Goal: Task Accomplishment & Management: Manage account settings

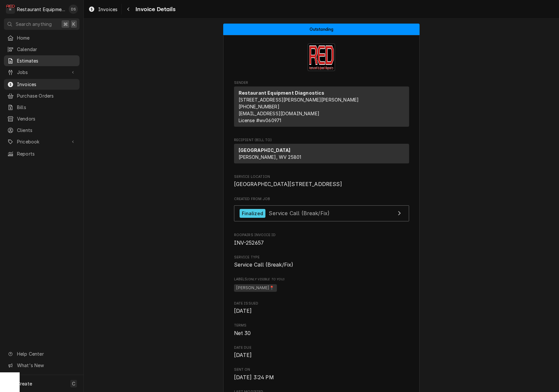
scroll to position [1111, 0]
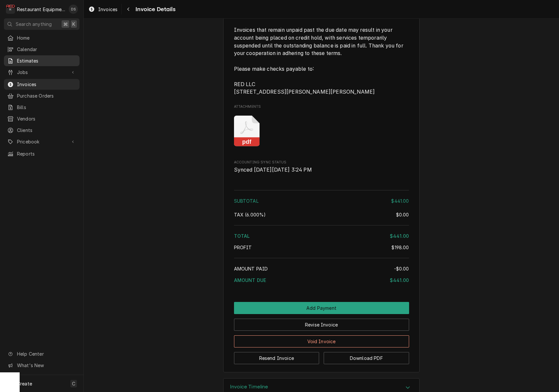
click at [47, 60] on span "Estimates" at bounding box center [46, 60] width 59 height 7
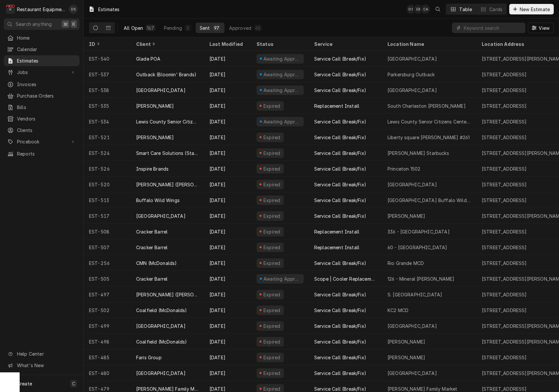
drag, startPoint x: 152, startPoint y: 27, endPoint x: 157, endPoint y: 26, distance: 5.6
click at [152, 27] on div "167" at bounding box center [150, 28] width 7 height 7
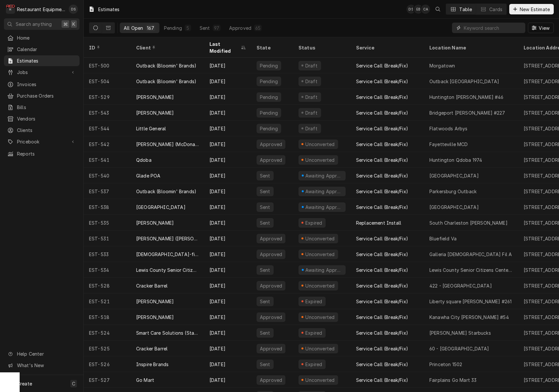
click at [486, 32] on input "Dynamic Content Wrapper" at bounding box center [493, 28] width 58 height 10
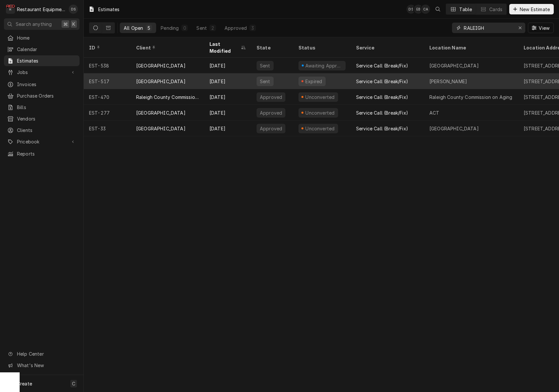
type input "RALEIGH"
click at [137, 78] on div "[GEOGRAPHIC_DATA]" at bounding box center [160, 81] width 49 height 7
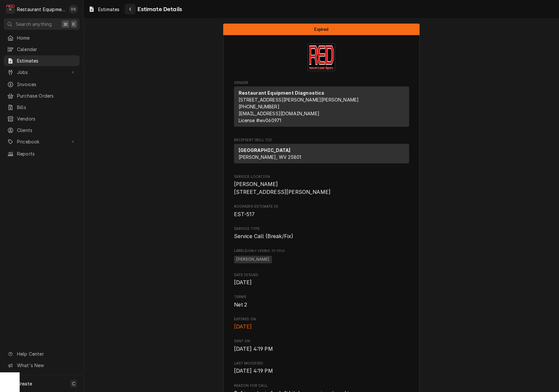
click at [132, 9] on div "Navigate back" at bounding box center [130, 9] width 7 height 7
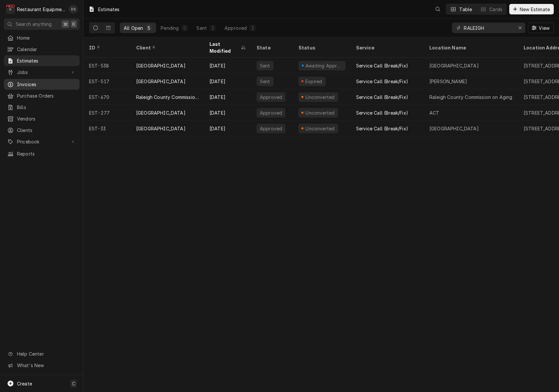
click at [36, 81] on span "Invoices" at bounding box center [46, 84] width 59 height 7
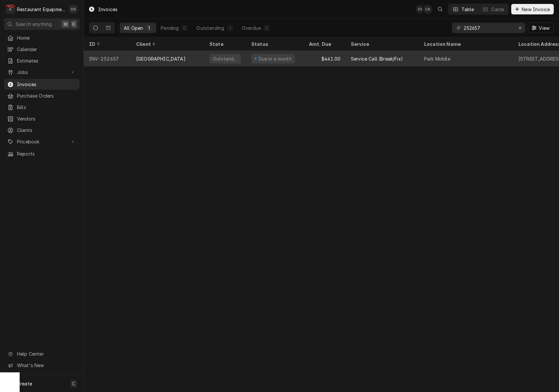
click at [301, 55] on div "Due in a month" at bounding box center [275, 59] width 58 height 16
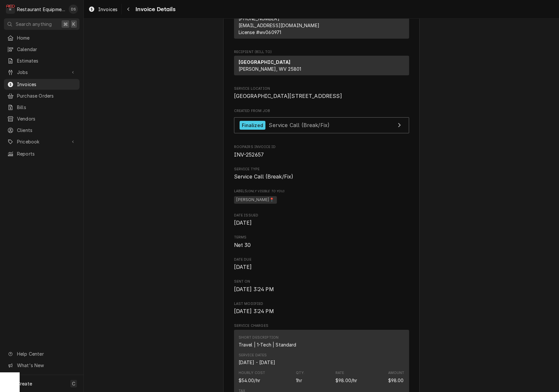
scroll to position [90, 0]
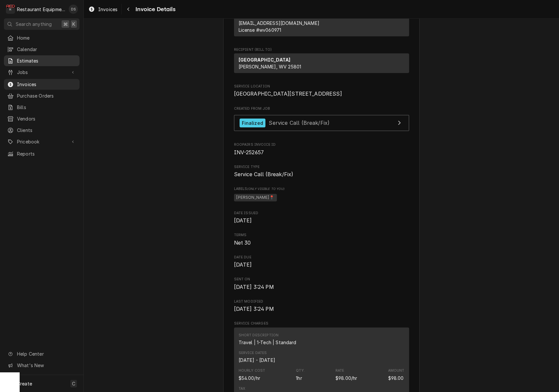
click at [27, 58] on span "Estimates" at bounding box center [46, 60] width 59 height 7
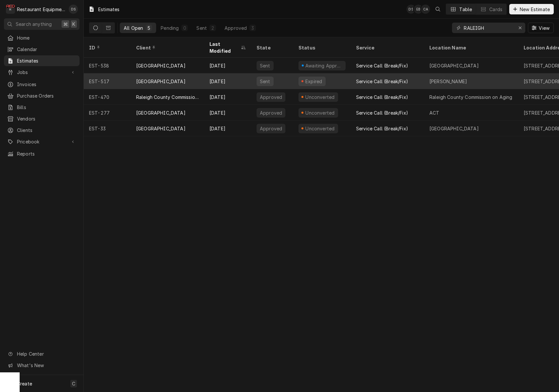
click at [180, 78] on div "[GEOGRAPHIC_DATA]" at bounding box center [160, 81] width 49 height 7
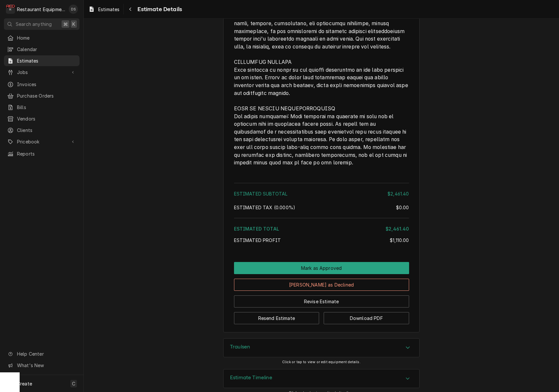
scroll to position [1368, 0]
click at [305, 312] on button "Resend Estimate" at bounding box center [276, 318] width 85 height 12
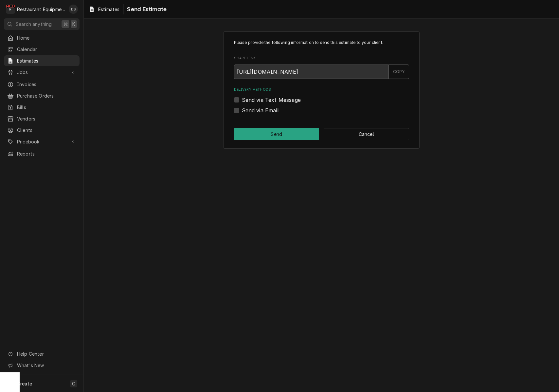
click at [242, 110] on label "Send via Email" at bounding box center [260, 110] width 37 height 8
click at [242, 110] on input "Send via Email" at bounding box center [329, 113] width 175 height 14
checkbox input "true"
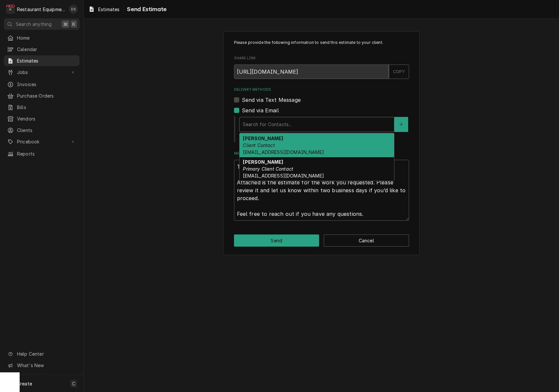
click at [273, 123] on div "Search for Contacts..." at bounding box center [317, 124] width 148 height 7
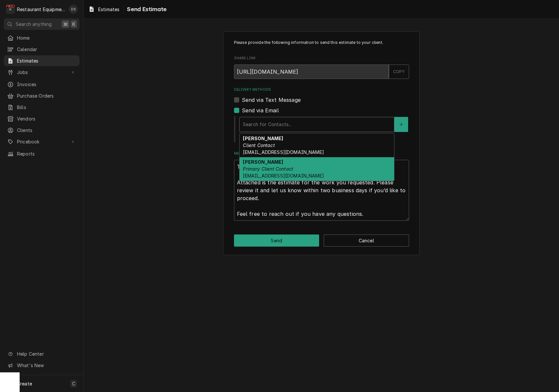
click at [276, 162] on div "Malati Reeve Primary Client Contact mreeve@k12.wv.us" at bounding box center [316, 169] width 154 height 24
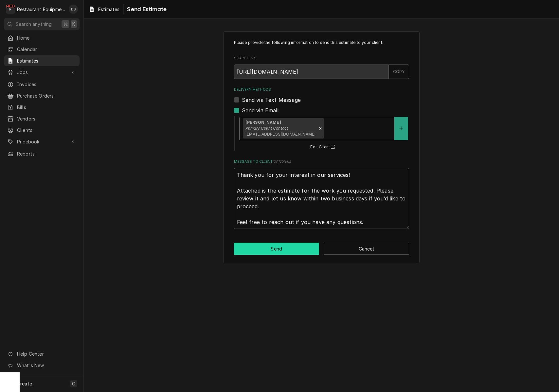
click at [284, 246] on button "Send" at bounding box center [276, 248] width 85 height 12
type textarea "x"
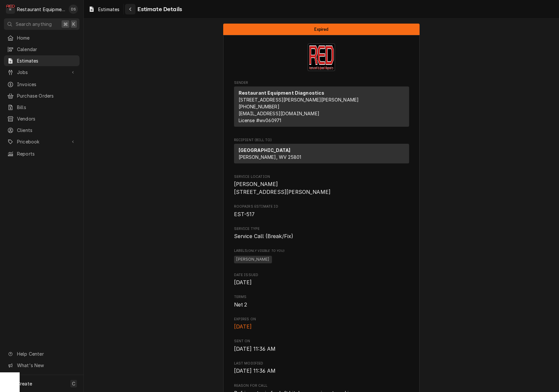
click at [130, 12] on div "Navigate back" at bounding box center [130, 9] width 7 height 7
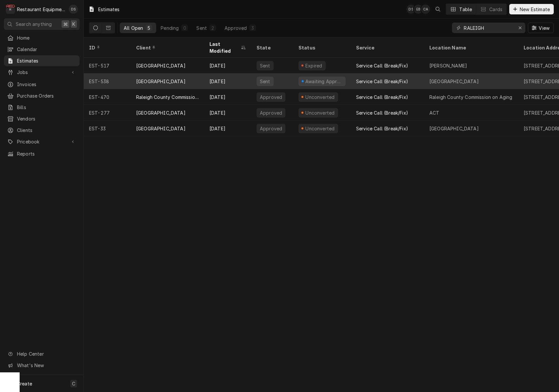
click at [237, 73] on div "[DATE]" at bounding box center [227, 81] width 47 height 16
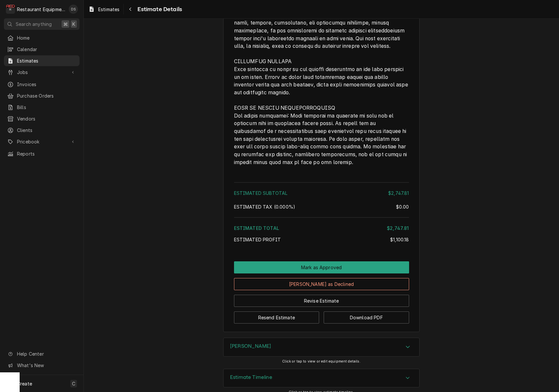
scroll to position [1265, 0]
click at [283, 312] on button "Resend Estimate" at bounding box center [276, 317] width 85 height 12
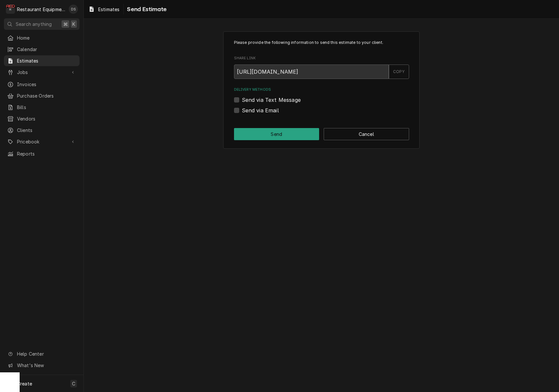
click at [242, 110] on label "Send via Email" at bounding box center [260, 110] width 37 height 8
click at [242, 110] on input "Send via Email" at bounding box center [329, 113] width 175 height 14
checkbox input "true"
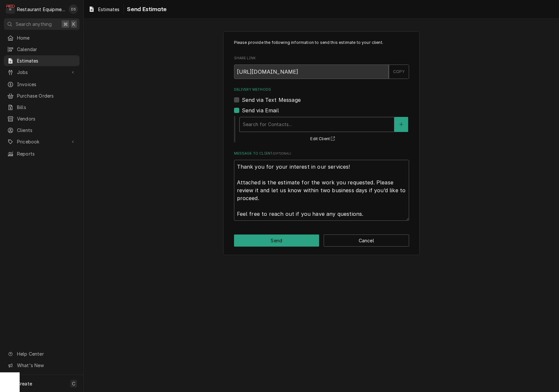
drag, startPoint x: 269, startPoint y: 115, endPoint x: 273, endPoint y: 119, distance: 5.8
click at [269, 115] on div "Search for Contacts... Edit Client" at bounding box center [323, 128] width 170 height 27
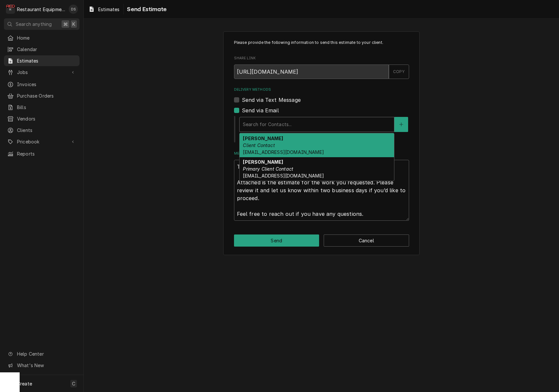
click at [273, 119] on div "Delivery Methods" at bounding box center [317, 124] width 148 height 12
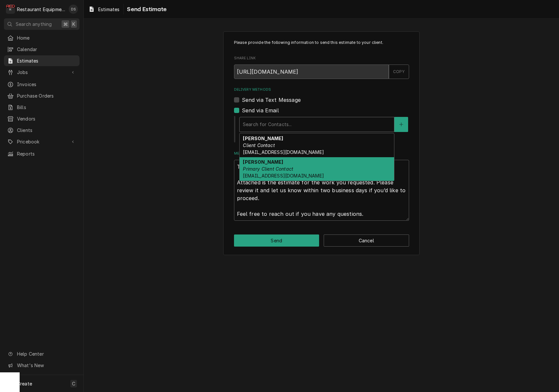
click at [278, 161] on div "Malati Reeve Primary Client Contact mreeve@k12.wv.us" at bounding box center [316, 169] width 154 height 24
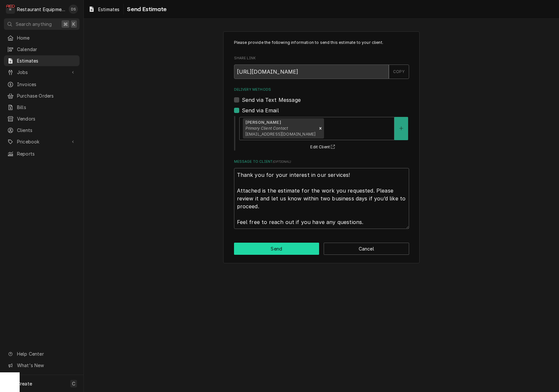
click at [278, 245] on button "Send" at bounding box center [276, 248] width 85 height 12
type textarea "x"
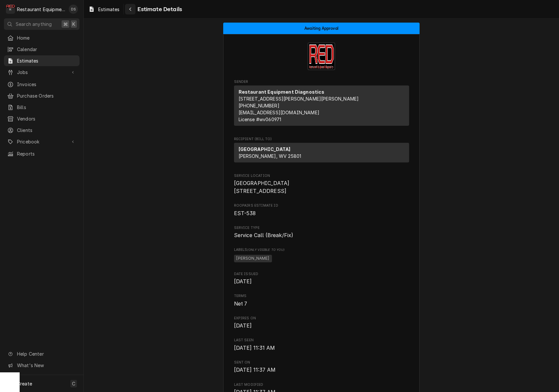
scroll to position [1, 0]
click at [132, 11] on div "Navigate back" at bounding box center [130, 9] width 7 height 7
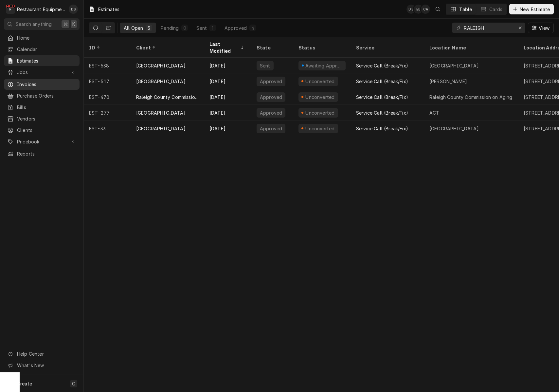
click at [28, 84] on span "Invoices" at bounding box center [46, 84] width 59 height 7
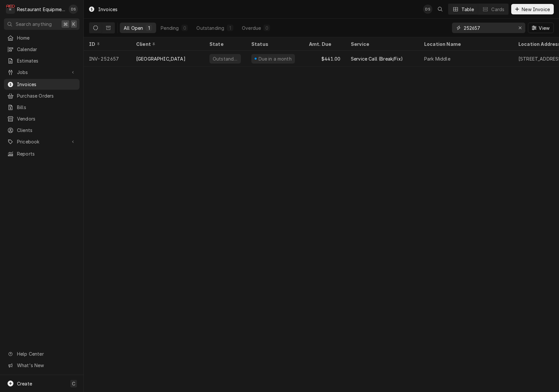
click at [500, 30] on input "252657" at bounding box center [488, 28] width 49 height 10
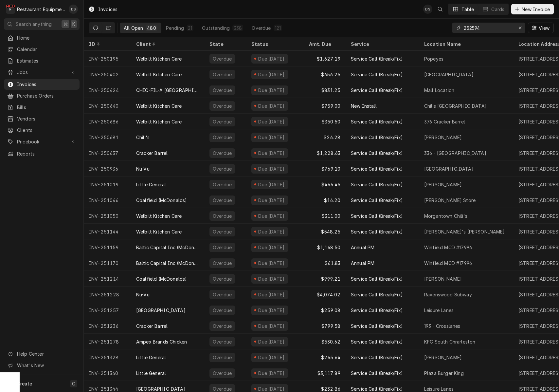
type input "252594"
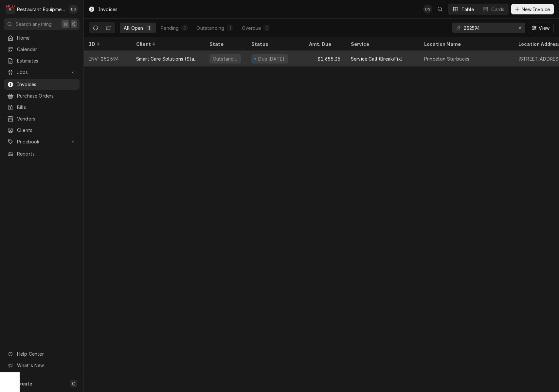
click at [301, 57] on div "Due in 22 days" at bounding box center [275, 59] width 58 height 16
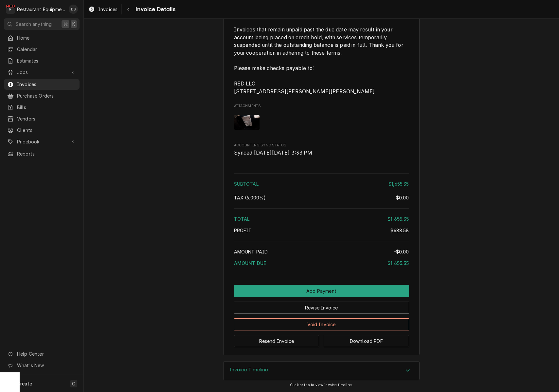
scroll to position [1410, 0]
click at [353, 343] on button "Download PDF" at bounding box center [366, 341] width 85 height 12
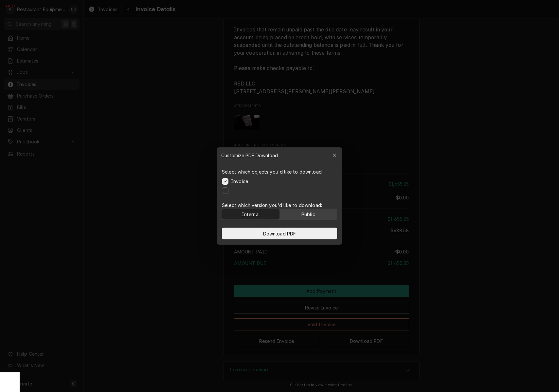
click at [322, 214] on button "Public" at bounding box center [308, 214] width 57 height 10
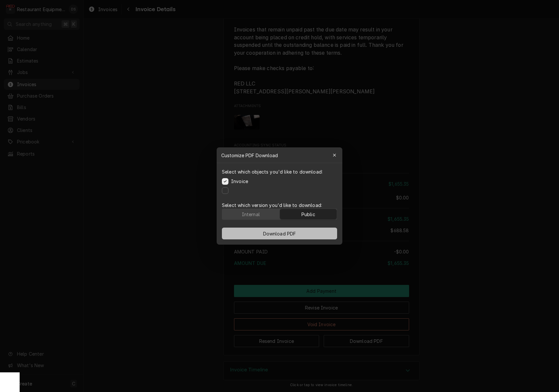
click at [304, 230] on button "Download PDF" at bounding box center [279, 233] width 115 height 12
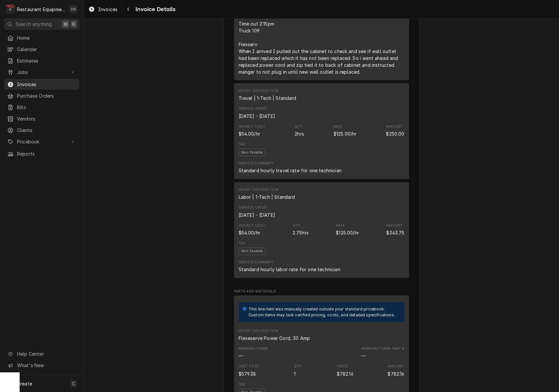
scroll to position [625, 0]
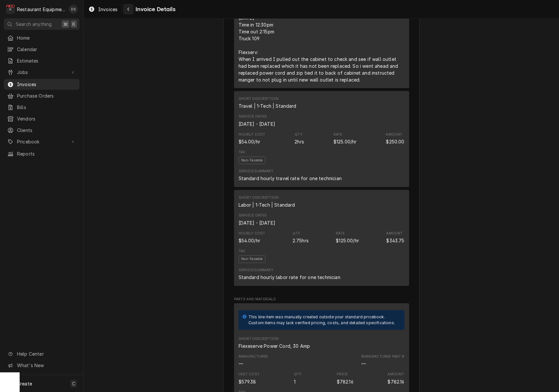
click at [130, 10] on div "Navigate back" at bounding box center [128, 9] width 7 height 7
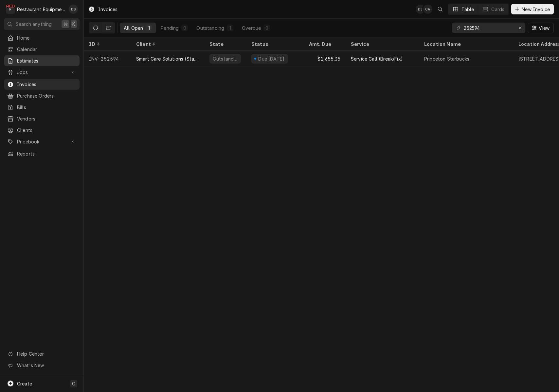
click at [26, 55] on link "Estimates" at bounding box center [42, 60] width 76 height 11
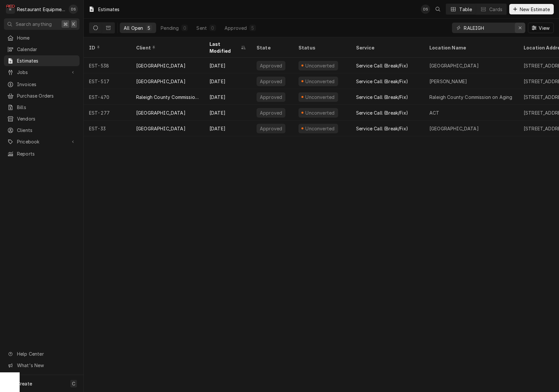
click at [519, 23] on div "RALEIGH View" at bounding box center [503, 28] width 102 height 18
click at [519, 25] on div "Erase input" at bounding box center [520, 28] width 7 height 7
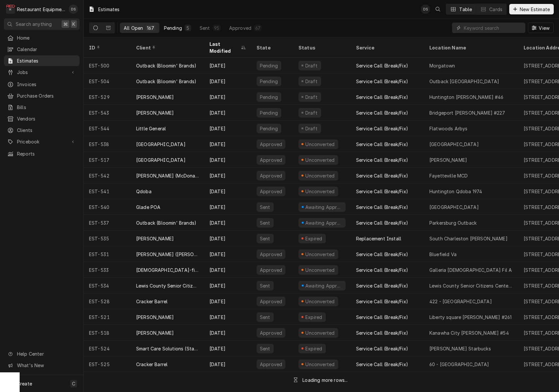
click at [180, 25] on div "Pending" at bounding box center [173, 28] width 18 height 7
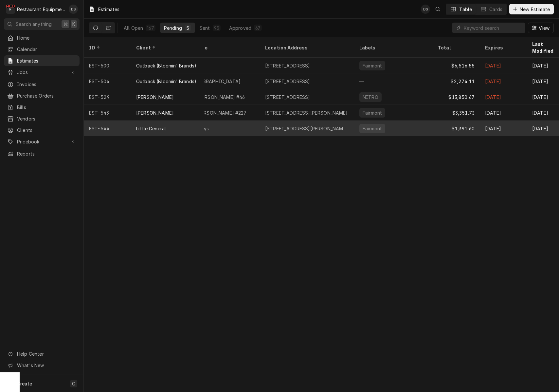
scroll to position [0, 173]
click at [407, 120] on div "Fairmont" at bounding box center [390, 128] width 79 height 16
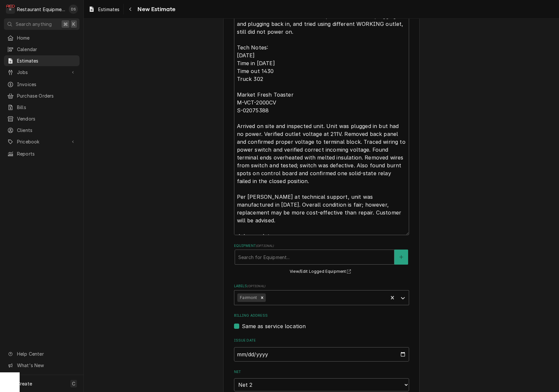
scroll to position [287, 0]
drag, startPoint x: 236, startPoint y: 109, endPoint x: 273, endPoint y: 110, distance: 37.3
click at [273, 110] on textarea "Roo-8760 WO# 88210 Market fresh side toaster will not power on. Tried unpluggin…" at bounding box center [321, 111] width 175 height 249
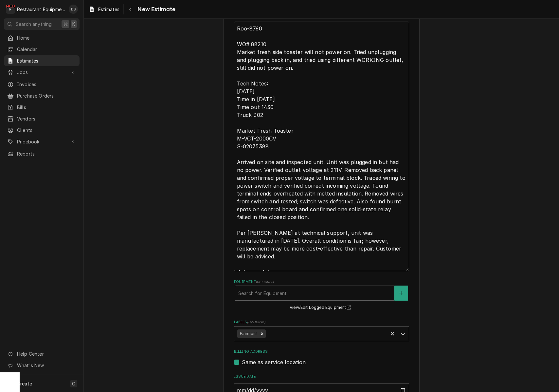
scroll to position [252, 0]
click at [37, 70] on span "Jobs" at bounding box center [41, 72] width 49 height 7
click at [33, 80] on span "Jobs" at bounding box center [46, 83] width 59 height 7
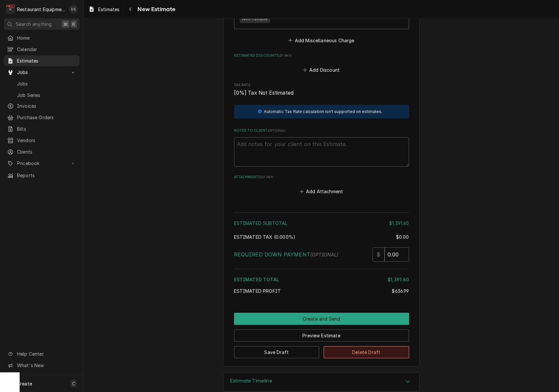
scroll to position [0, 0]
click at [380, 346] on button "Delete Draft" at bounding box center [366, 352] width 85 height 12
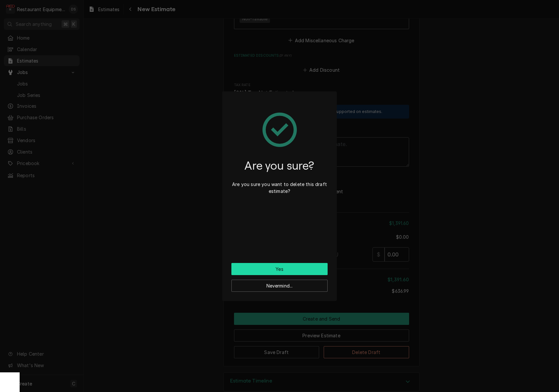
click at [304, 271] on button "Yes" at bounding box center [279, 269] width 96 height 12
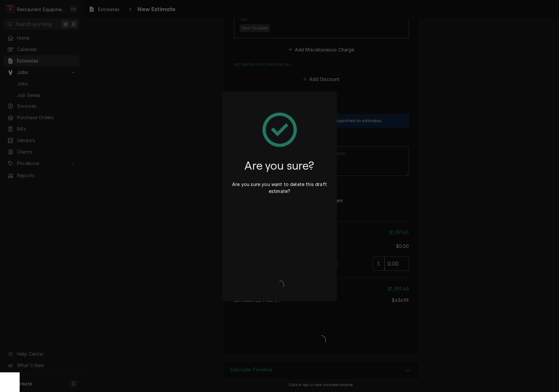
type textarea "x"
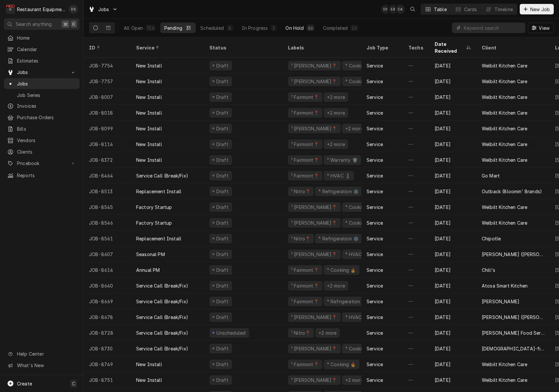
click at [308, 28] on div "66" at bounding box center [310, 28] width 5 height 7
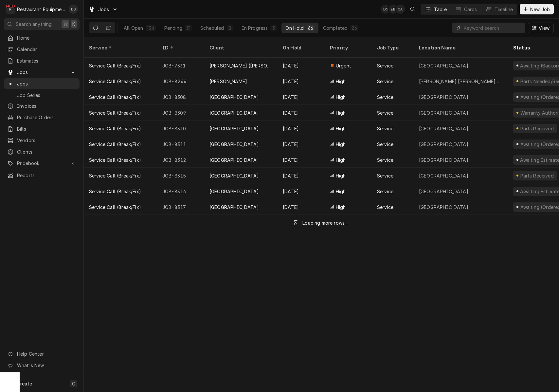
click at [479, 27] on input "Dynamic Content Wrapper" at bounding box center [493, 28] width 58 height 10
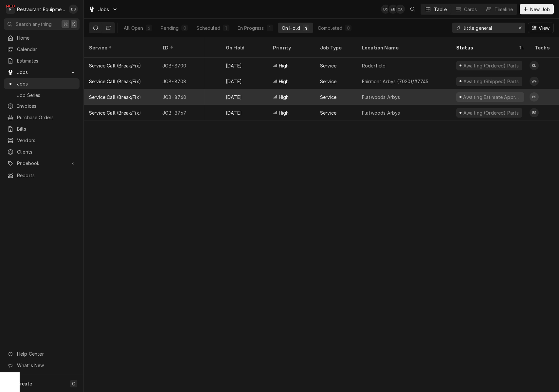
scroll to position [0, 56]
type input "little general"
click at [420, 89] on div "Flatwoods Arbys" at bounding box center [404, 97] width 94 height 16
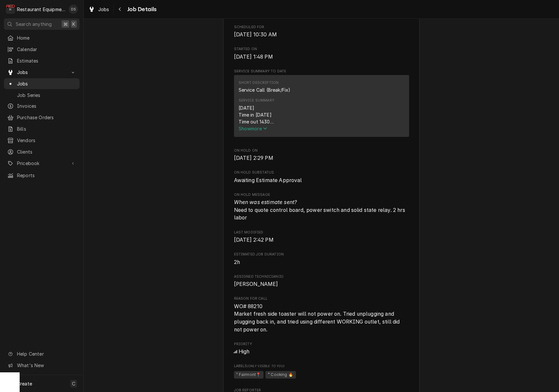
scroll to position [235, 0]
click at [257, 131] on span "Show more" at bounding box center [252, 128] width 29 height 6
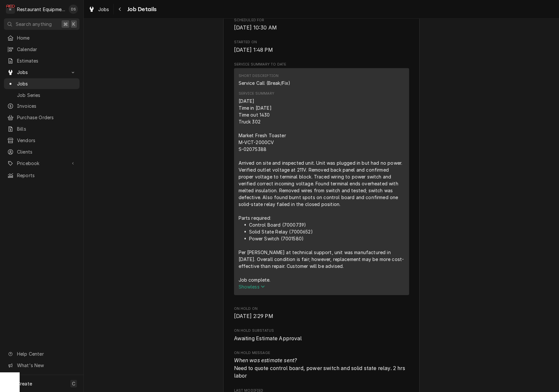
scroll to position [242, 0]
drag, startPoint x: 238, startPoint y: 143, endPoint x: 268, endPoint y: 147, distance: 30.0
click at [270, 148] on div "Short Description Service Call (Break/Fix) Service Summary [DATE] Time in [DATE…" at bounding box center [321, 181] width 175 height 227
copy div "M-VCT-2000CV S-02075388"
click at [121, 11] on div "Navigate back" at bounding box center [120, 9] width 7 height 7
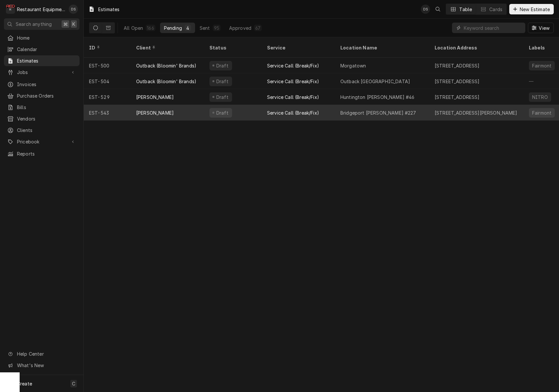
click at [332, 105] on div "Service Call (Break/Fix)" at bounding box center [298, 113] width 73 height 16
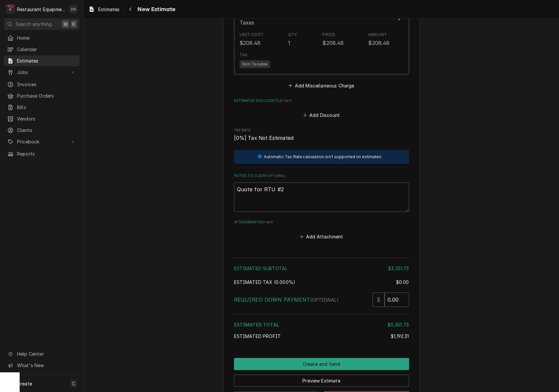
scroll to position [1564, 0]
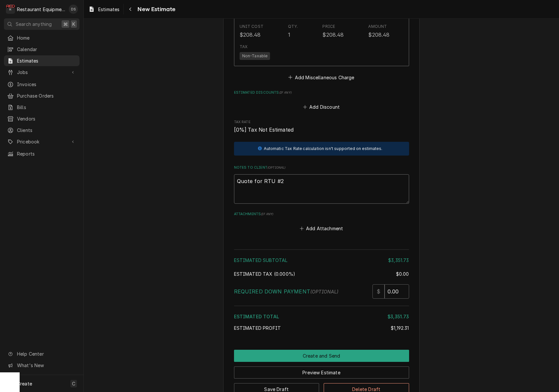
click at [289, 174] on textarea "Quote for RTU #2" at bounding box center [321, 188] width 175 height 29
type textarea "x"
type textarea "Quote for RTU #2"
type textarea "x"
type textarea "Quote for RTU #2"
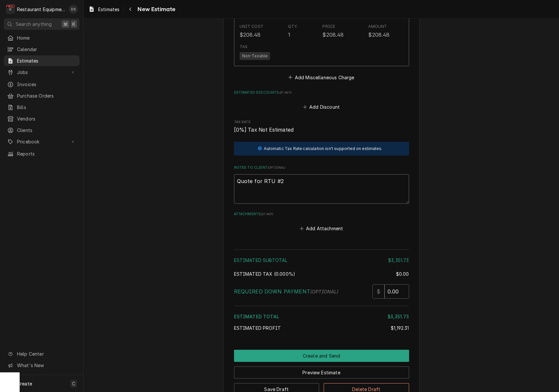
type textarea "x"
type textarea "Quote for RTU #2 T"
type textarea "x"
type textarea "Quote for RTU #2 Tr"
type textarea "x"
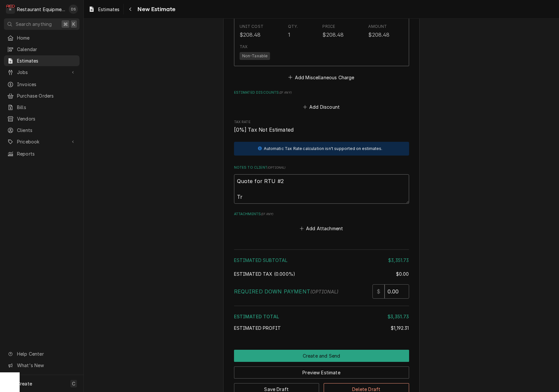
type textarea "Quote for RTU #2 Tra"
type textarea "x"
type textarea "Quote for RTU #2 Tran"
type textarea "x"
type textarea "Quote for RTU #2 Trane"
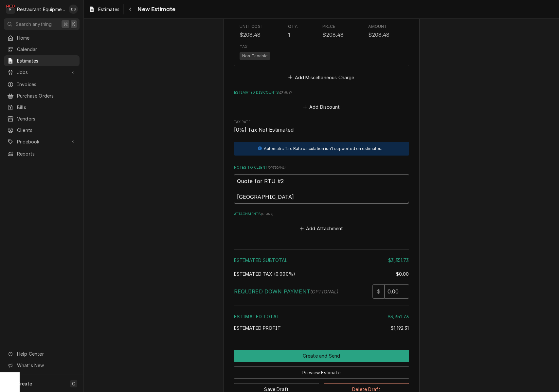
type textarea "x"
type textarea "Quote for RTU #2 Trane"
type textarea "x"
type textarea "Quote for RTU #2 Trane"
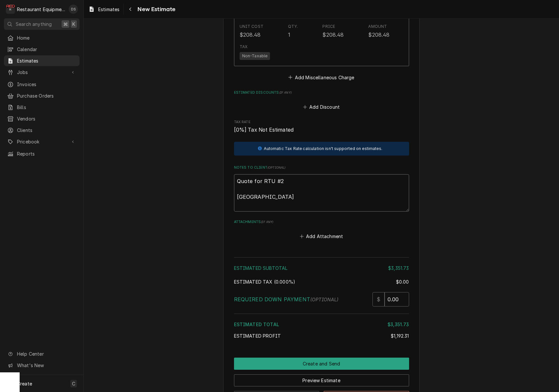
type textarea "x"
type textarea "Quote for RTU #2 Trane M"
type textarea "x"
type textarea "Quote for RTU #2 Trane Mo"
type textarea "x"
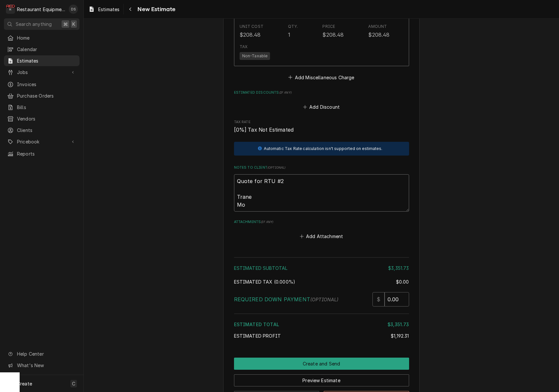
type textarea "Quote for RTU #2 Trane Mod"
type textarea "x"
type textarea "Quote for RTU #2 Trane Mode"
type textarea "x"
type textarea "Quote for RTU #2 Trane Model"
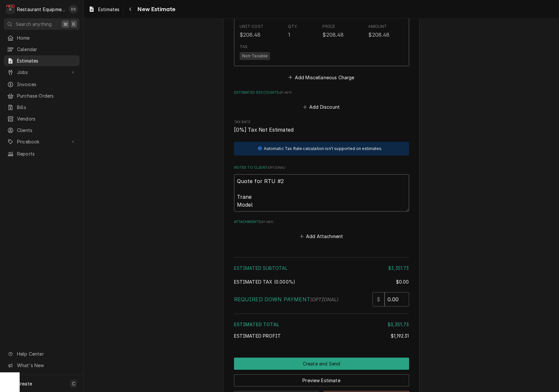
type textarea "x"
type textarea "Quote for RTU #2 Trane Model"
type textarea "x"
type textarea "Quote for RTU #2 Trane Model #"
type textarea "x"
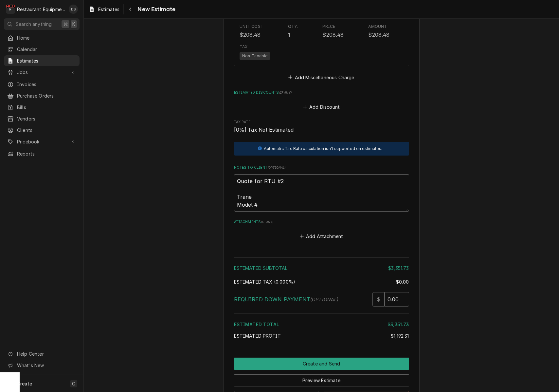
type textarea "Quote for RTU #2 Trane Model #"
type textarea "x"
type textarea "Quote for RTU #2 Trane Model # -"
type textarea "x"
type textarea "Quote for RTU #2 Trane Model # -"
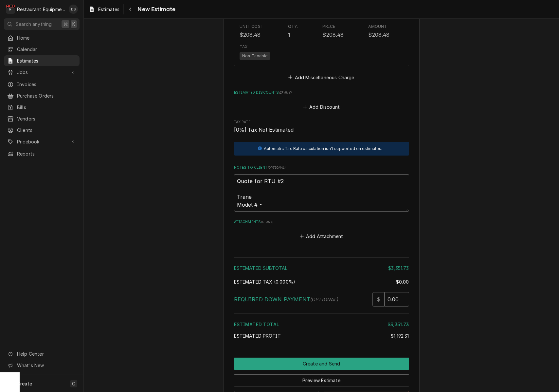
type textarea "x"
type textarea "Quote for RTU #2 Trane Model # - Y"
type textarea "x"
type textarea "Quote for RTU #2 Trane Model # - YC"
type textarea "x"
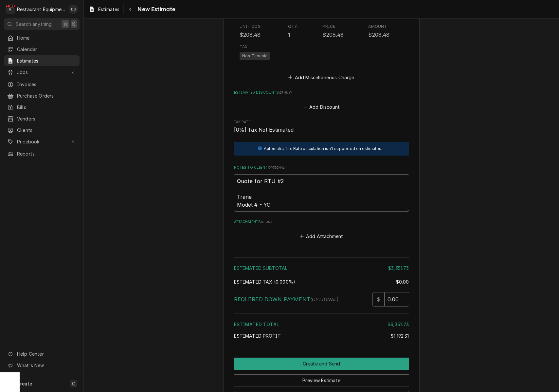
type textarea "Quote for RTU #2 Trane Model # - YCD"
type textarea "x"
type textarea "Quote for RTU #2 Trane Model # - YCD1"
type textarea "x"
type textarea "Quote for RTU #2 Trane Model # - YCD12"
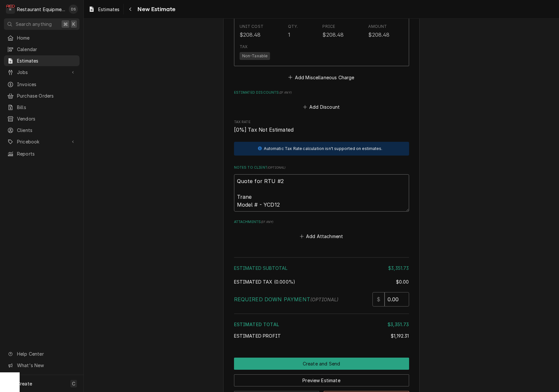
type textarea "x"
type textarea "Quote for RTU #2 Trane Model # - YCD128"
type textarea "x"
type textarea "Quote for RTU #2 Trane Model # - YCD128A"
type textarea "x"
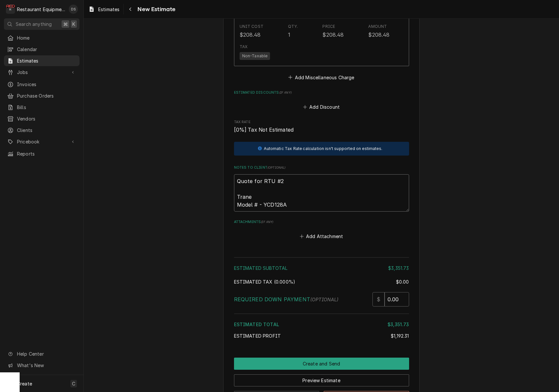
type textarea "Quote for RTU #2 Trane Model # - YCD128"
type textarea "x"
type textarea "Quote for RTU #2 Trane Model # - YCD12"
type textarea "x"
type textarea "Quote for RTU #2 Trane Model # - YCD120"
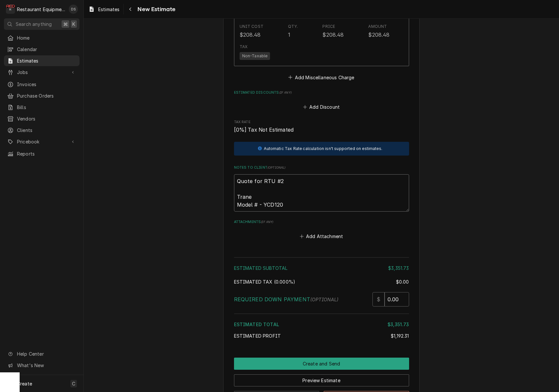
type textarea "x"
type textarea "Quote for RTU #2 Trane Model # - YCD120A"
type textarea "x"
type textarea "Quote for RTU #2 Trane Model # - YCD120AJ"
type textarea "x"
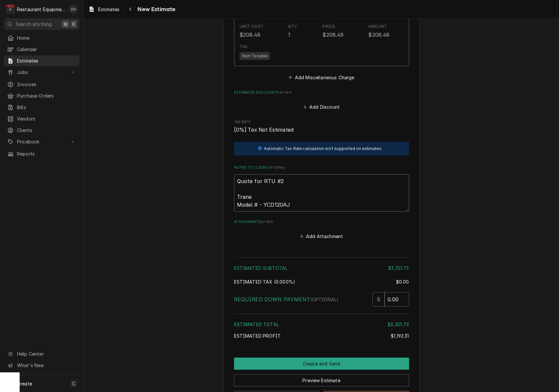
type textarea "Quote for RTU #2 Trane Model # - YCD120AJR"
type textarea "x"
type textarea "Quote for RTU #2 Trane Model # - YCD120AJRH"
type textarea "x"
type textarea "Quote for RTU #2 Trane Model # - YCD120AJRHA"
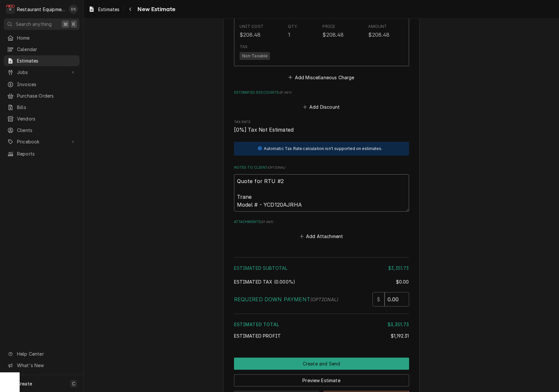
type textarea "x"
type textarea "Quote for RTU #2 Trane Model # - YCD120AJRHA"
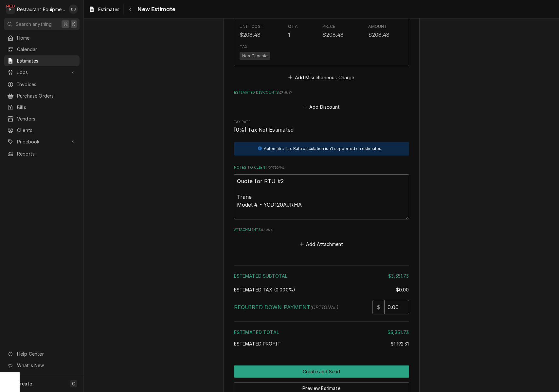
type textarea "x"
type textarea "Quote for RTU #2 Trane Model # - YCD120AJRHA S"
type textarea "x"
type textarea "Quote for RTU #2 Trane Model # - YCD120AJRHA SE"
type textarea "x"
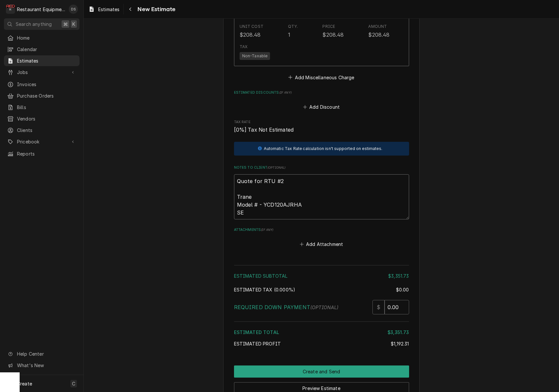
type textarea "Quote for RTU #2 Trane Model # - YCD120AJRHA S"
type textarea "x"
type textarea "Quote for RTU #2 Trane Model # - YCD120AJRHA Se"
type textarea "x"
type textarea "Quote for RTU #2 Trane Model # - YCD120AJRHA Ser"
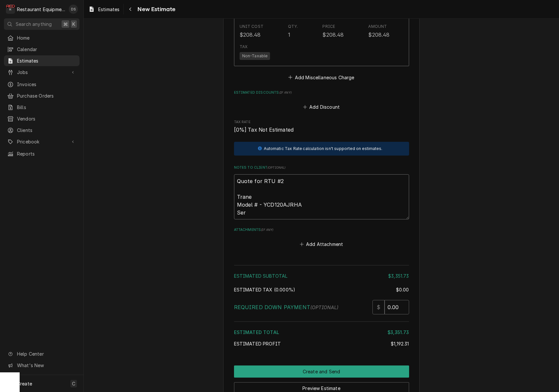
type textarea "x"
type textarea "Quote for RTU #2 Trane Model # - YCD120AJRHA Seri"
type textarea "x"
type textarea "Quote for RTU #2 Trane Model # - YCD120AJRHA Seria"
type textarea "x"
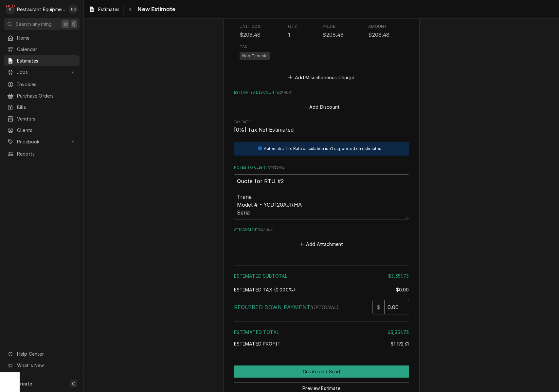
type textarea "Quote for RTU #2 Trane Model # - YCD120AJRHA Serial"
type textarea "x"
type textarea "Quote for RTU #2 Trane Model # - YCD120AJRHA Serial"
type textarea "x"
type textarea "Quote for RTU #2 Trane Model # - YCD120AJRHA Serial #"
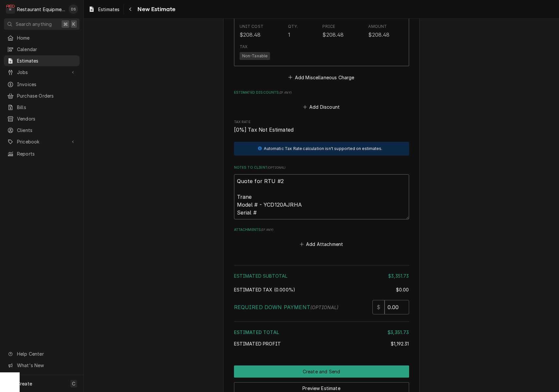
type textarea "x"
type textarea "Quote for RTU #2 Trane Model # - YCD120AJRHA Serial #"
type textarea "x"
type textarea "Quote for RTU #2 Trane Model # - YCD120AJRHA Serial # -"
type textarea "x"
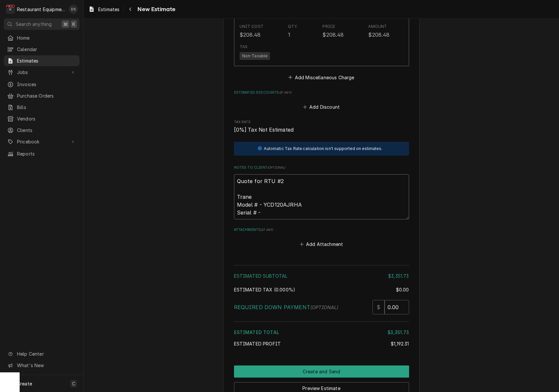
type textarea "Quote for RTU #2 Trane Model # - YCD120AJRHA Serial # -"
type textarea "x"
type textarea "Quote for RTU #2 Trane Model # - YCD120AJRHA Serial # - 7"
type textarea "x"
type textarea "Quote for RTU #2 Trane Model # - YCD120AJRHA Serial # - 73"
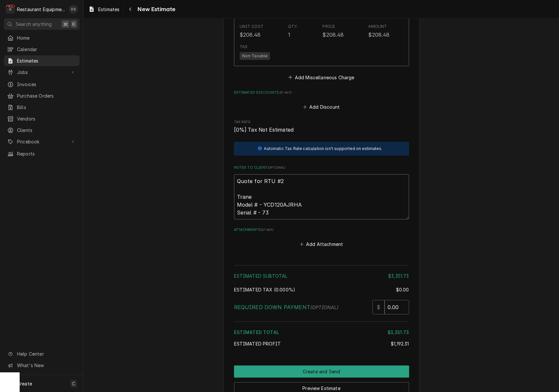
type textarea "x"
type textarea "Quote for RTU #2 Trane Model # - YCD120AJRHA Serial # - 733"
type textarea "x"
type textarea "Quote for RTU #2 Trane Model # - YCD120AJRHA Serial # - 7331"
type textarea "x"
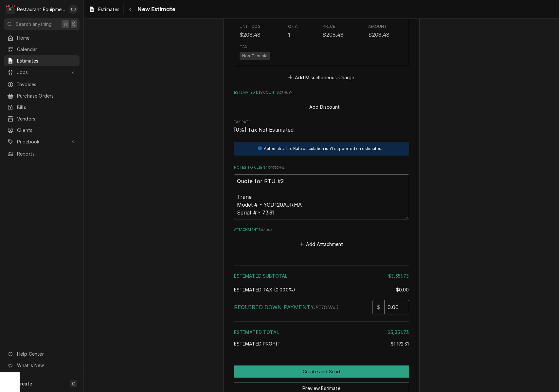
type textarea "Quote for RTU #2 Trane Model # - YCD120AJRHA Serial # - 73310"
type textarea "x"
type textarea "Quote for RTU #2 Trane Model # - YCD120AJRHA Serial # - 733100"
type textarea "x"
type textarea "Quote for RTU #2 Trane Model # - YCD120AJRHA Serial # - 7331003"
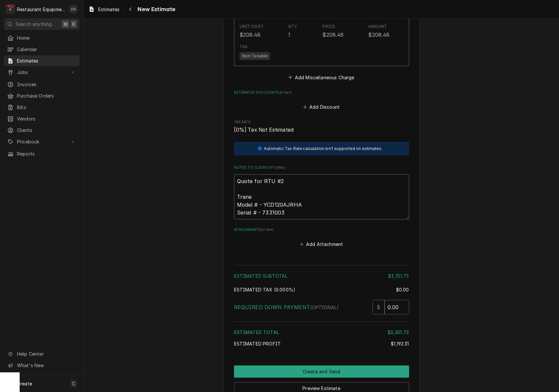
type textarea "x"
type textarea "Quote for RTU #2 Trane Model # - YCD120AJRHA Serial # - 73310032"
type textarea "x"
type textarea "Quote for RTU #2 Trane Model # - YCD120AJRHA Serial # - 733100326"
type textarea "x"
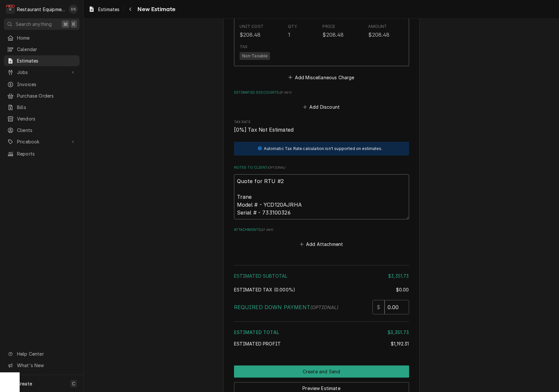
type textarea "Quote for RTU #2 Trane Model # - YCD120AJRHA Serial # - 733100326L"
type textarea "x"
type textarea "Quote for RTU #2 Trane Model # - YCD120AJRHA Serial # - 733100326L"
type textarea "x"
type textarea "Quote for RTU #2 Trane Model # - YCD120AJRHA Serial # - 733100326L"
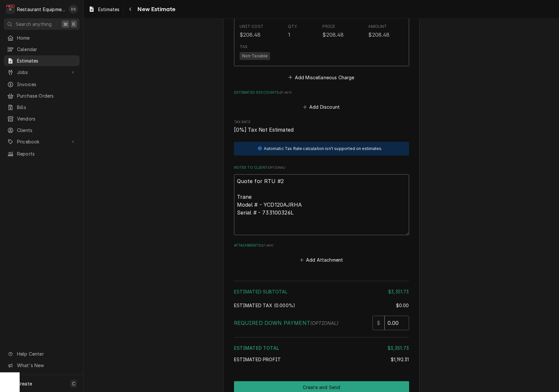
type textarea "x"
type textarea "Quote for RTU #2 Trane Model # - YCD120AJRHA Serial # - 733100326L U"
type textarea "x"
type textarea "Quote for RTU #2 Trane Model # - YCD120AJRHA Serial # - 733100326L Un"
type textarea "x"
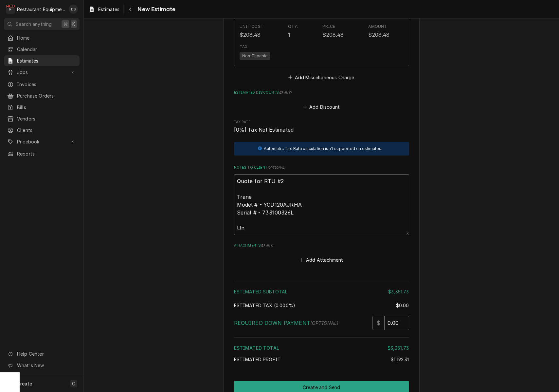
type textarea "Quote for RTU #2 Trane Model # - YCD120AJRHA Serial # - 733100326L Uni"
type textarea "x"
type textarea "Quote for RTU #2 Trane Model # - YCD120AJRHA Serial # - 733100326L Unit"
type textarea "x"
type textarea "Quote for RTU #2 Trane Model # - YCD120AJRHA Serial # - 733100326L Unit"
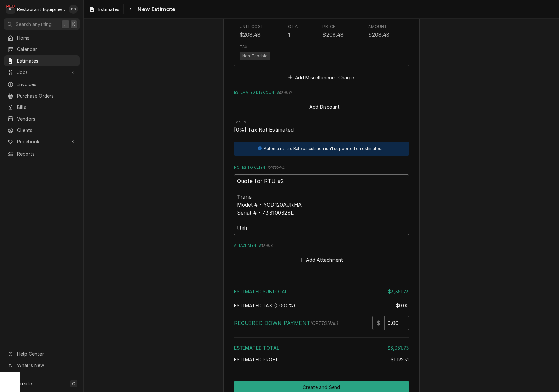
type textarea "x"
type textarea "Quote for RTU #2 Trane Model # - YCD120AJRHA Serial # - 733100326L Unit i"
type textarea "x"
type textarea "Quote for RTU #2 Trane Model # - YCD120AJRHA Serial # - 733100326L Unit is"
type textarea "x"
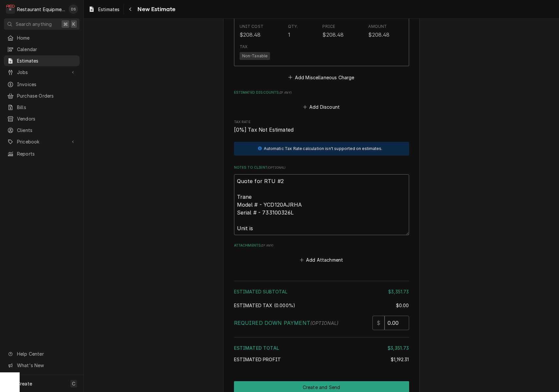
type textarea "Quote for RTU #2 Trane Model # - YCD120AJRHA Serial # - 733100326L Unit is"
type textarea "x"
type textarea "Quote for RTU #2 Trane Model # - YCD120AJRHA Serial # - 733100326L Unit is a"
type textarea "x"
type textarea "Quote for RTU #2 Trane Model # - YCD120AJRHA Serial # - 733100326L Unit is a"
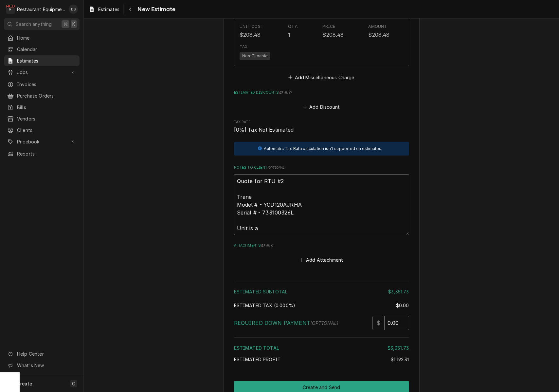
type textarea "x"
type textarea "Quote for RTU #2 Trane Model # - YCD120AJRHA Serial # - 733100326L Unit is a 2"
type textarea "x"
type textarea "Quote for RTU #2 Trane Model # - YCD120AJRHA Serial # - 733100326L Unit is a 20"
type textarea "x"
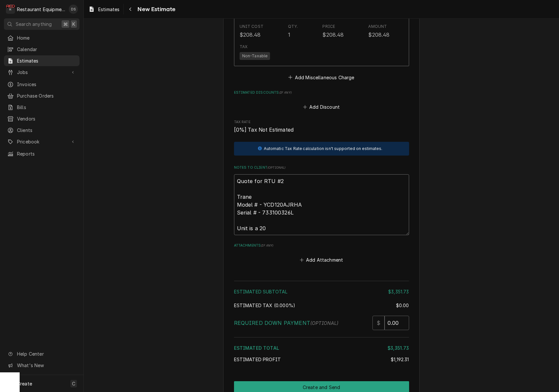
type textarea "Quote for RTU #2 Trane Model # - YCD120AJRHA Serial # - 733100326L Unit is a 200"
type textarea "x"
type textarea "Quote for RTU #2 Trane Model # - YCD120AJRHA Serial # - 733100326L Unit is a 20…"
type textarea "x"
type textarea "Quote for RTU #2 Trane Model # - YCD120AJRHA Serial # - 733100326L Unit is a 20…"
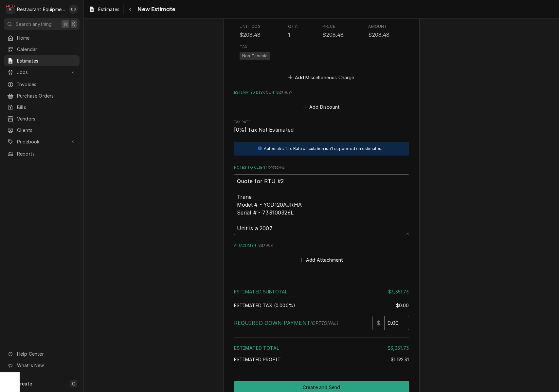
type textarea "x"
type textarea "Quote for RTU #2 Trane Model # - YCD120AJRHA Serial # - 733100326L Unit is a 20…"
type textarea "x"
type textarea "Quote for RTU #2 Trane Model # - YCD120AJRHA Serial # - 733100326L Unit is a 20…"
type textarea "x"
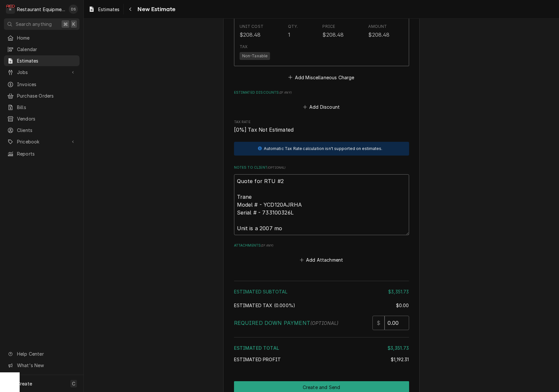
type textarea "Quote for RTU #2 Trane Model # - YCD120AJRHA Serial # - 733100326L Unit is a 20…"
type textarea "x"
type textarea "Quote for RTU #2 Trane Model # - YCD120AJRHA Serial # - 733100326L Unit is a 20…"
type textarea "x"
type textarea "Quote for RTU #2 Trane Model # - YCD120AJRHA Serial # - 733100326L Unit is a 20…"
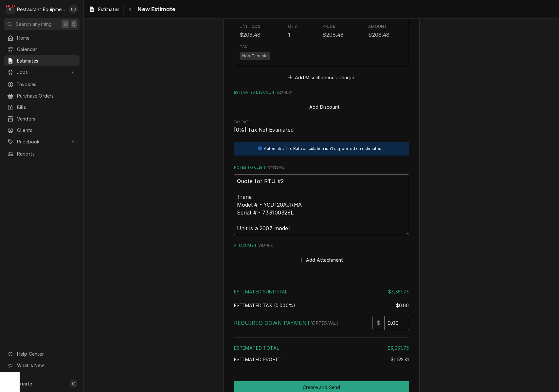
type textarea "x"
type textarea "Quote for RTU #2 Trane Model # - YCD120AJRHA Serial # - 733100326L Unit is a 20…"
type textarea "x"
type textarea "Quote for RTU #2 Trane Model # - YCD120AJRHA Serial # - 733100326L Unit is a 20…"
type textarea "x"
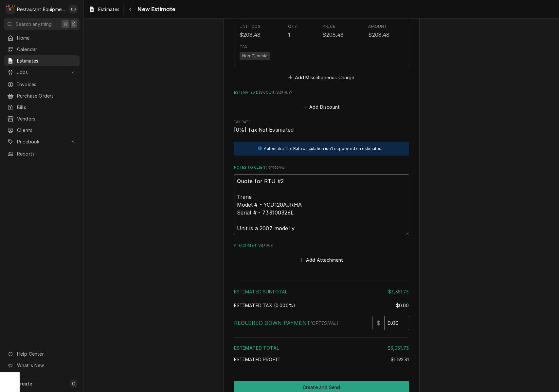
type textarea "Quote for RTU #2 Trane Model # - YCD120AJRHA Serial # - 733100326L Unit is a 20…"
type textarea "x"
type textarea "Quote for RTU #2 Trane Model # - YCD120AJRHA Serial # - 733100326L Unit is a 20…"
type textarea "x"
type textarea "Quote for RTU #2 Trane Model # - YCD120AJRHA Serial # - 733100326L Unit is a 20…"
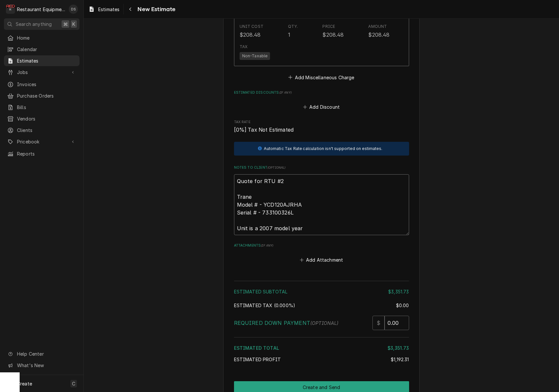
type textarea "x"
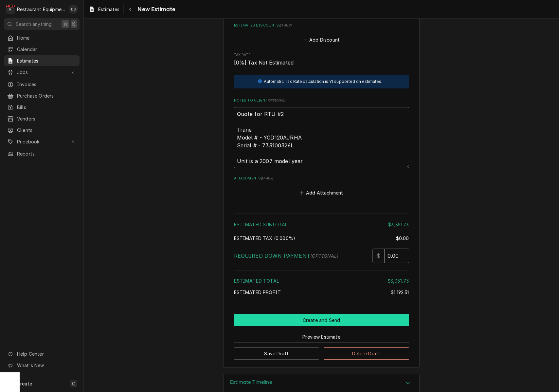
type textarea "Quote for RTU #2 Trane Model # - YCD120AJRHA Serial # - 733100326L Unit is a 20…"
click at [322, 314] on button "Create and Send" at bounding box center [321, 320] width 175 height 12
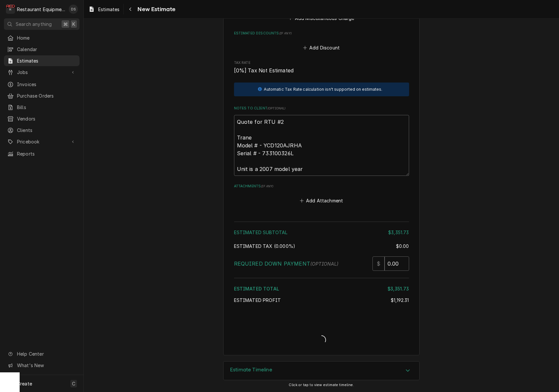
scroll to position [1610, 0]
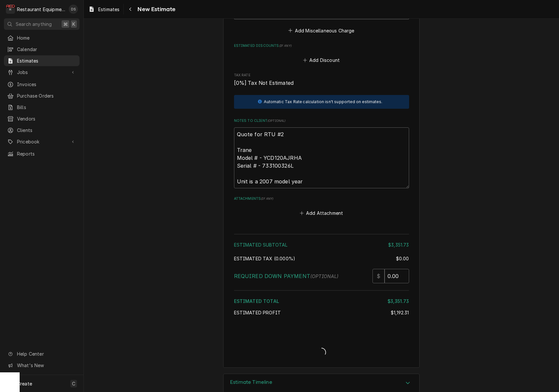
type textarea "x"
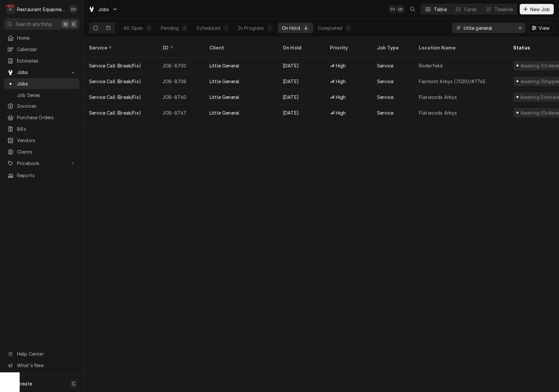
drag, startPoint x: 504, startPoint y: 27, endPoint x: 431, endPoint y: 27, distance: 72.3
click at [435, 27] on div "All Open 6 Pending 0 Scheduled 1 In Progress 1 On Hold 4 Completed 0 little gen…" at bounding box center [321, 28] width 465 height 18
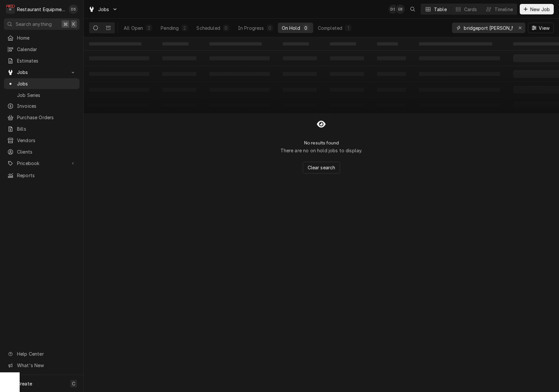
type input "bridgeport bob evans"
click at [330, 27] on div "Completed" at bounding box center [330, 28] width 25 height 7
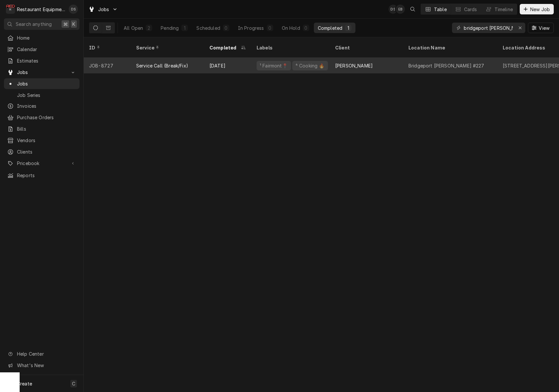
click at [385, 58] on div "[PERSON_NAME]" at bounding box center [366, 66] width 73 height 16
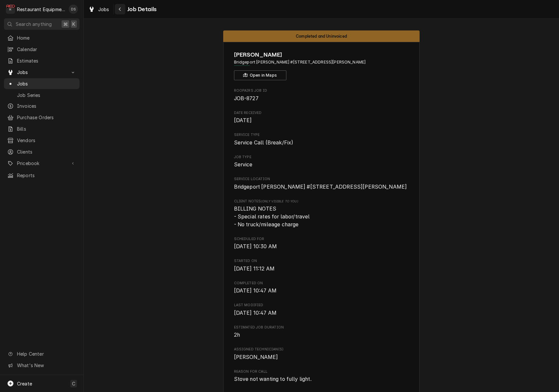
click at [120, 7] on icon "Navigate back" at bounding box center [119, 9] width 3 height 5
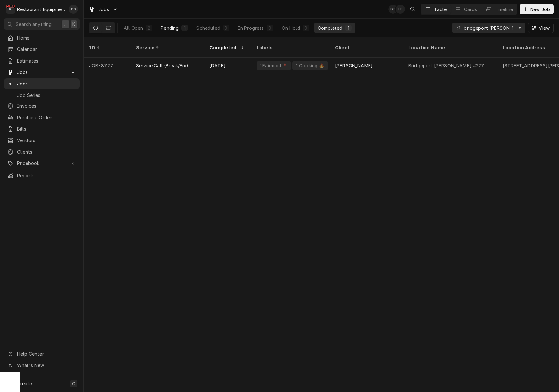
click at [170, 30] on div "Pending" at bounding box center [170, 28] width 18 height 7
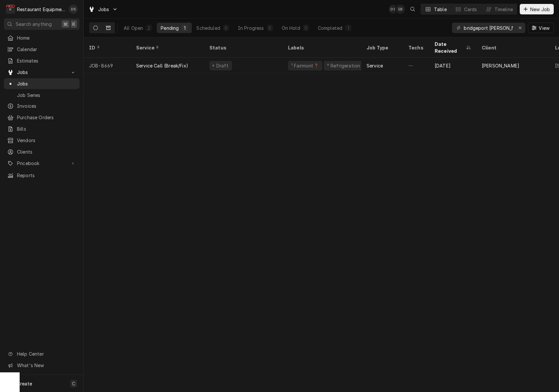
click at [108, 27] on icon "Dynamic Content Wrapper" at bounding box center [108, 28] width 5 height 4
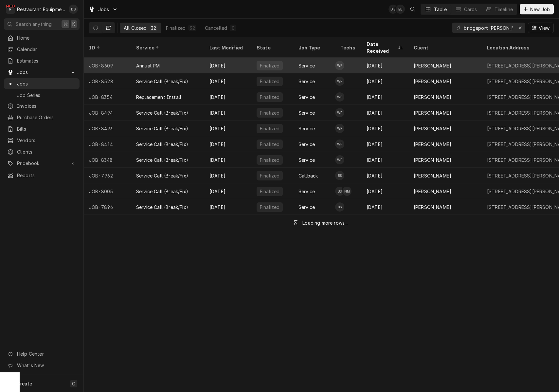
click at [180, 59] on div "Annual PM" at bounding box center [167, 66] width 73 height 16
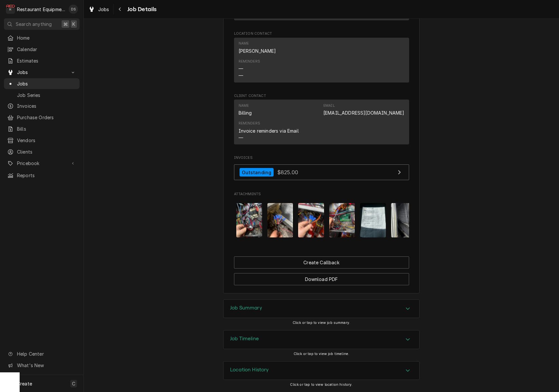
scroll to position [0, 151]
click at [376, 219] on img "Attachments" at bounding box center [373, 220] width 26 height 34
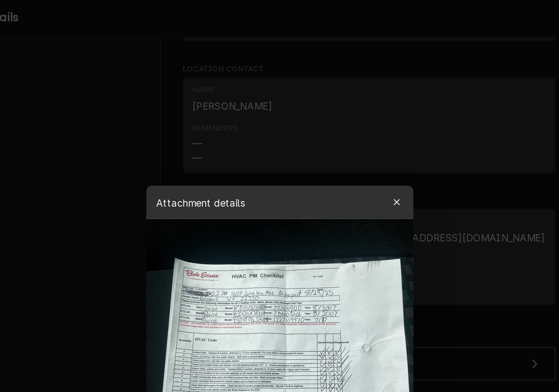
scroll to position [0, 0]
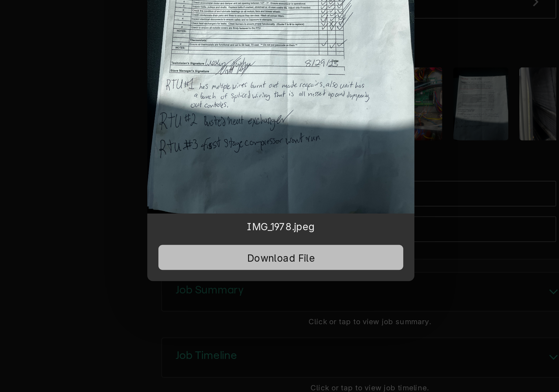
click at [262, 289] on span "Download File" at bounding box center [279, 292] width 34 height 7
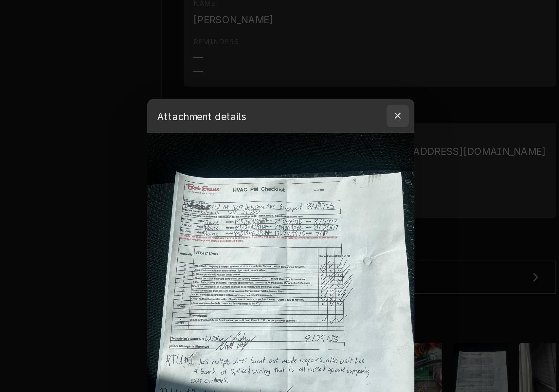
click at [333, 94] on icon "button" at bounding box center [335, 96] width 4 height 5
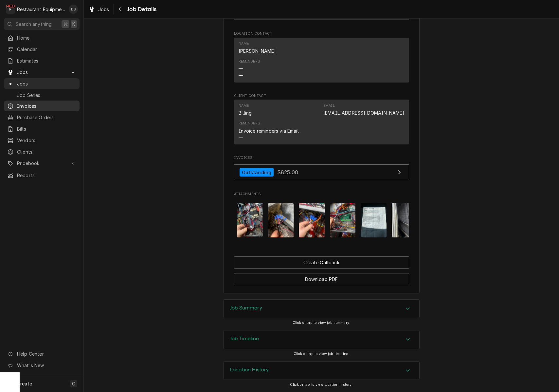
click at [33, 104] on span "Invoices" at bounding box center [46, 105] width 59 height 7
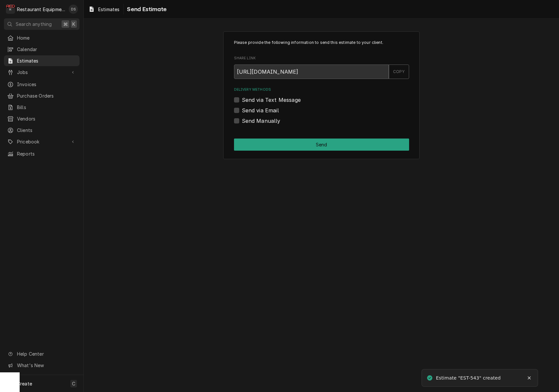
click at [242, 108] on label "Send via Email" at bounding box center [260, 110] width 37 height 8
click at [242, 108] on input "Send via Email" at bounding box center [329, 113] width 175 height 14
checkbox input "true"
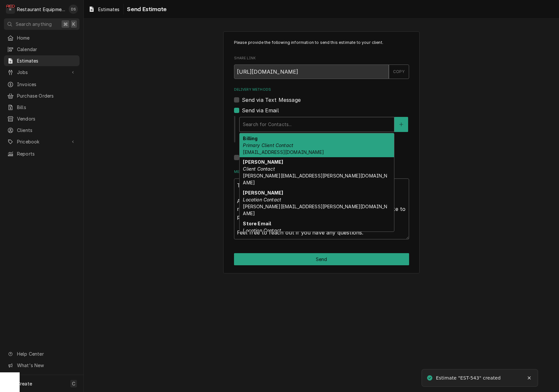
click at [283, 126] on div "Search for Contacts..." at bounding box center [317, 124] width 148 height 7
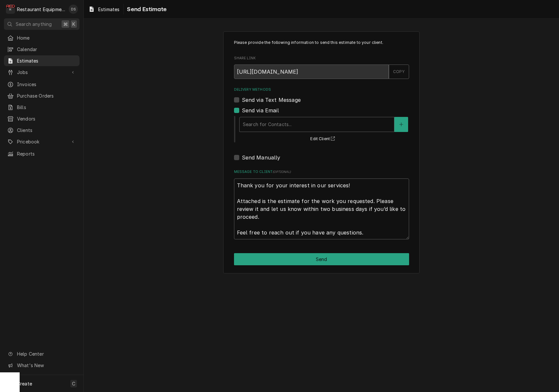
click at [185, 165] on div "Please provide the following information to send this estimate to your client. …" at bounding box center [321, 153] width 475 height 254
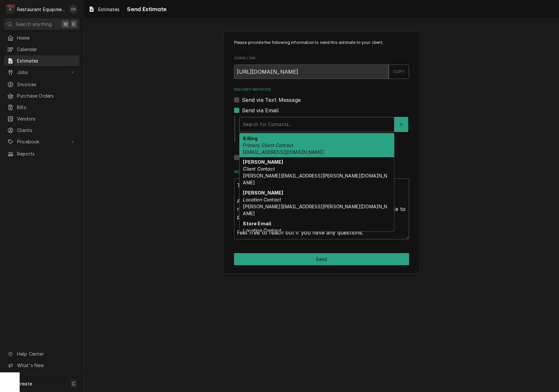
click at [277, 123] on div "Search for Contacts..." at bounding box center [317, 124] width 148 height 7
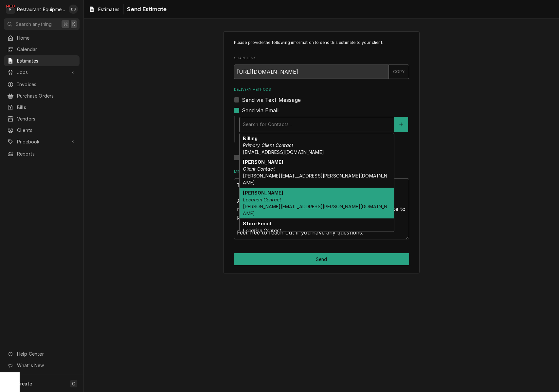
click at [280, 197] on em "Location Contact" at bounding box center [262, 200] width 38 height 6
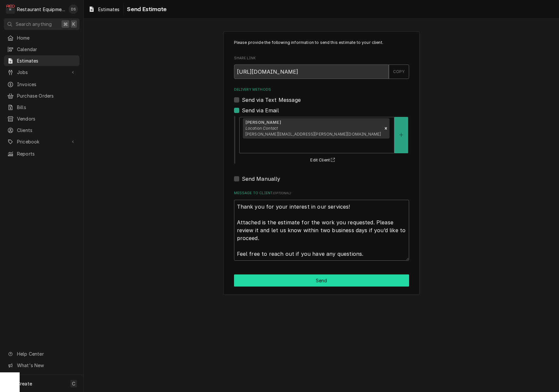
click at [319, 274] on button "Send" at bounding box center [321, 280] width 175 height 12
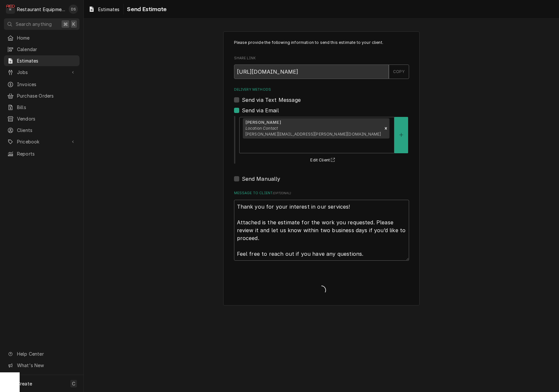
type textarea "x"
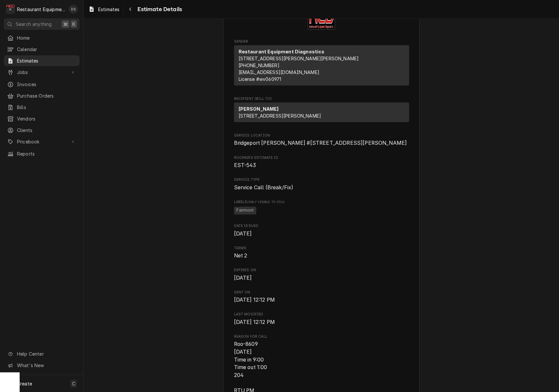
scroll to position [34, 0]
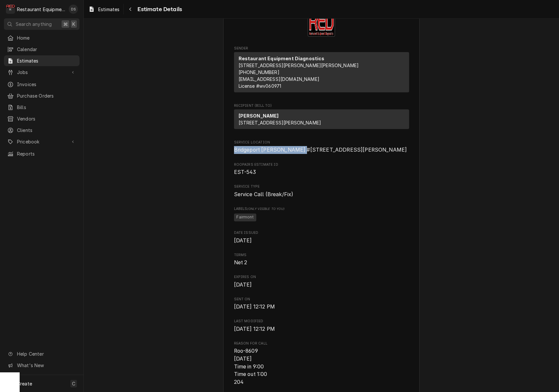
drag, startPoint x: 244, startPoint y: 162, endPoint x: 306, endPoint y: 162, distance: 61.8
click at [308, 154] on span "Bridgeport [PERSON_NAME] #[STREET_ADDRESS][PERSON_NAME]" at bounding box center [321, 150] width 175 height 8
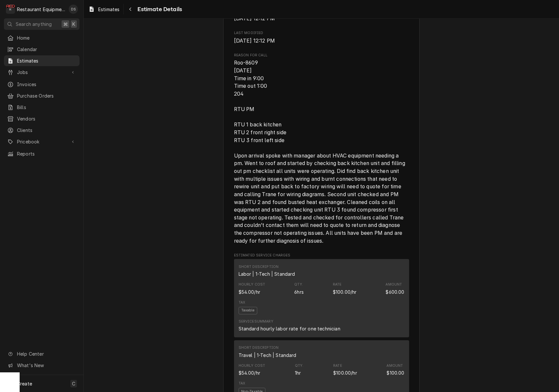
scroll to position [328, 0]
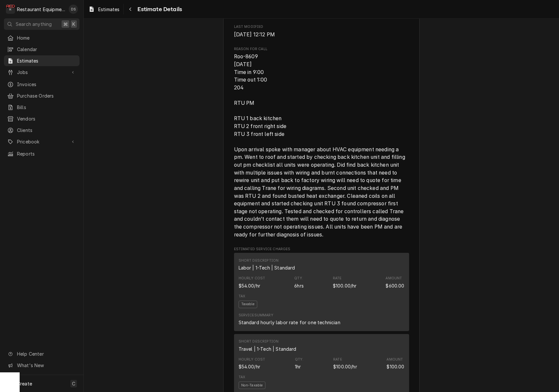
drag, startPoint x: 235, startPoint y: 170, endPoint x: 350, endPoint y: 250, distance: 141.0
click at [350, 238] on span "Roo-8609 [DATE] Time in 9:00 Time out 1:00 204 RTU PM RTU 1 back kitchen RTU 2 …" at bounding box center [321, 145] width 175 height 185
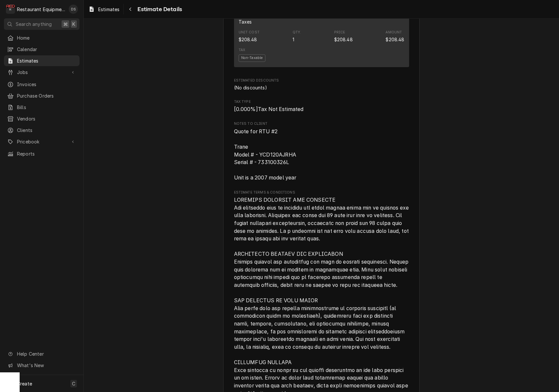
scroll to position [1149, 0]
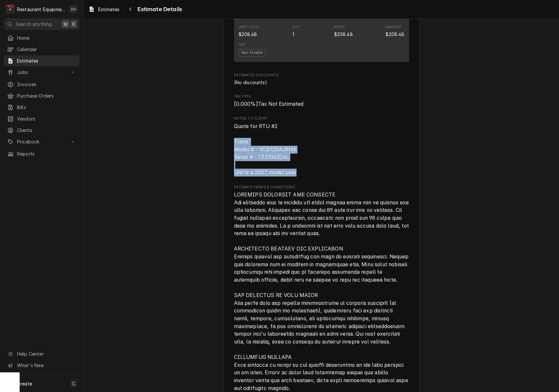
drag, startPoint x: 234, startPoint y: 149, endPoint x: 299, endPoint y: 172, distance: 69.1
copy span "Trane Model # - YCD120AJRHA Serial # - 733100326L Unit is a 2007 model year"
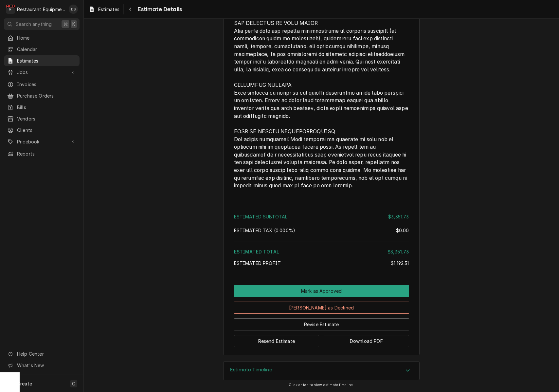
scroll to position [0, 0]
click at [356, 341] on button "Download PDF" at bounding box center [366, 341] width 85 height 12
click at [135, 7] on button "Navigate back" at bounding box center [130, 9] width 10 height 10
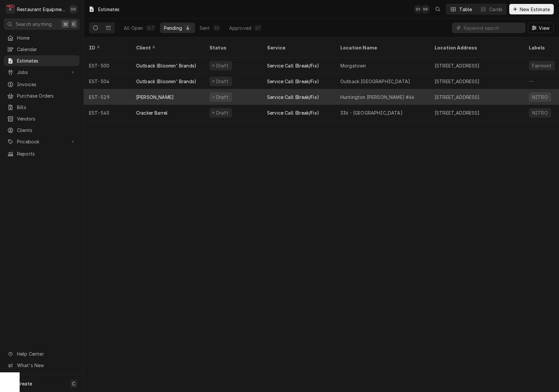
click at [186, 90] on div "[PERSON_NAME]" at bounding box center [167, 97] width 73 height 16
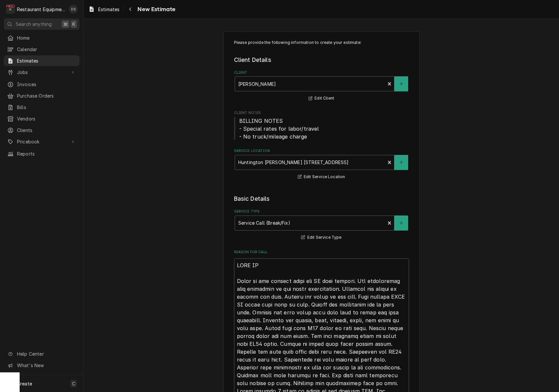
type textarea "x"
click at [132, 11] on div "Navigate back" at bounding box center [130, 9] width 7 height 7
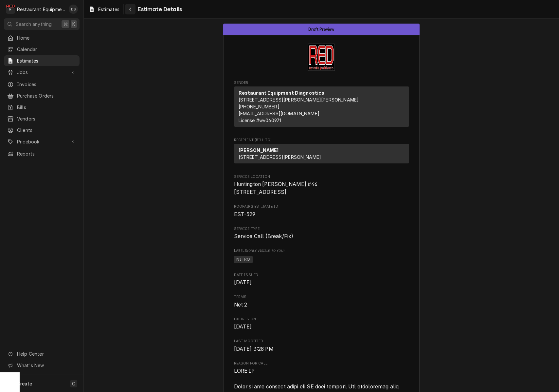
click at [133, 11] on div "Navigate back" at bounding box center [130, 9] width 7 height 7
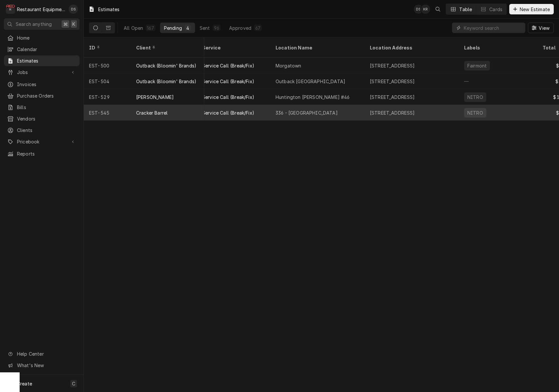
scroll to position [0, 61]
click at [265, 105] on div "Service Call (Break/Fix)" at bounding box center [237, 113] width 73 height 16
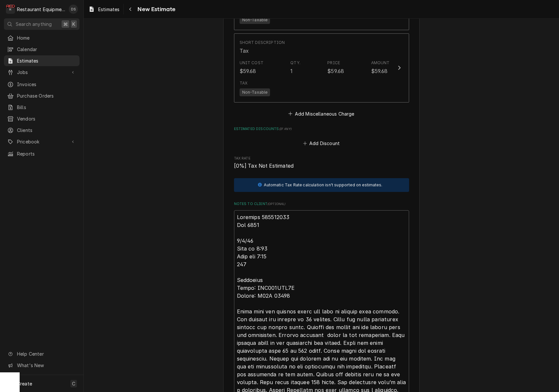
scroll to position [1010, 0]
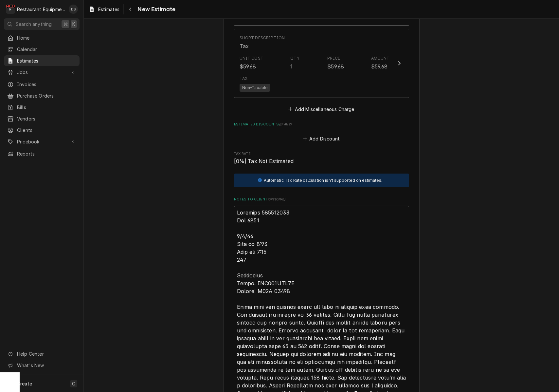
drag, startPoint x: 281, startPoint y: 200, endPoint x: 267, endPoint y: 200, distance: 14.4
click at [260, 205] on textarea "Notes to Client ( optional )" at bounding box center [321, 337] width 175 height 265
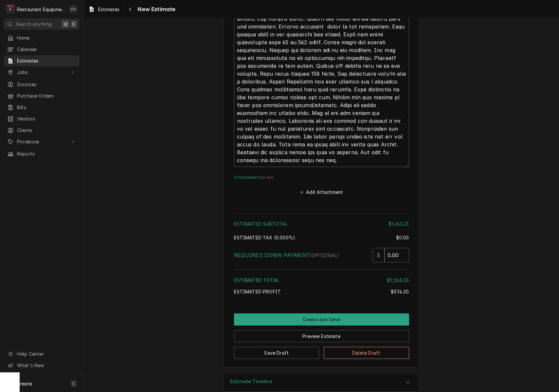
scroll to position [1313, 0]
click at [322, 330] on button "Preview Estimate" at bounding box center [321, 336] width 175 height 12
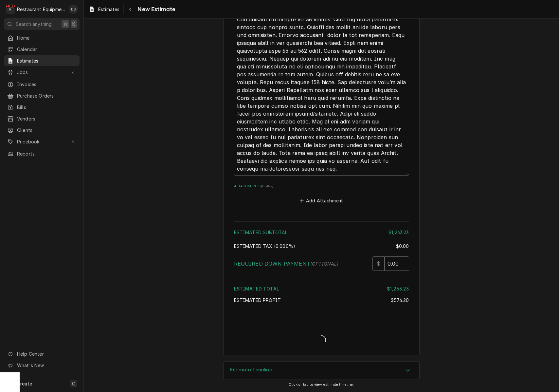
scroll to position [1293, 0]
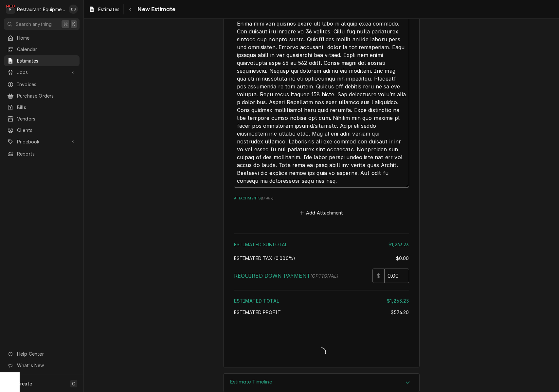
type textarea "x"
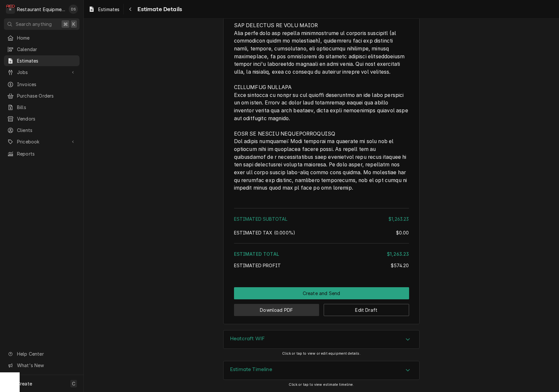
click at [286, 310] on button "Download PDF" at bounding box center [276, 310] width 85 height 12
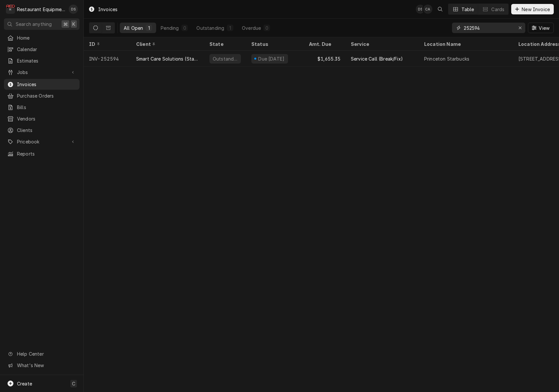
click at [493, 27] on input "252594" at bounding box center [488, 28] width 49 height 10
type input "252235"
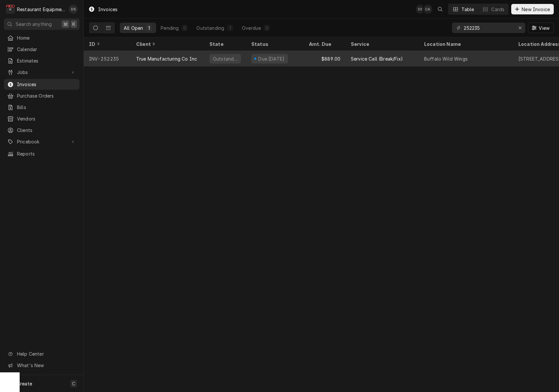
click at [307, 58] on div "$889.00" at bounding box center [325, 59] width 42 height 16
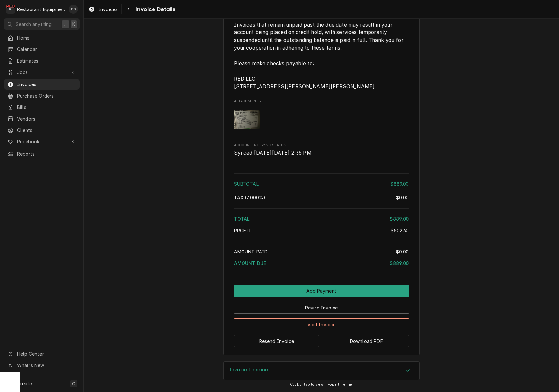
scroll to position [1207, 0]
click at [358, 308] on button "Revise Invoice" at bounding box center [321, 307] width 175 height 12
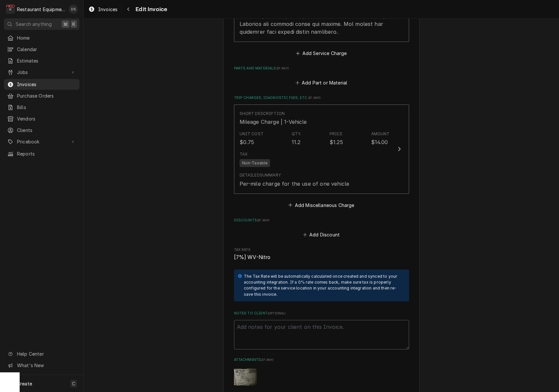
scroll to position [1320, 0]
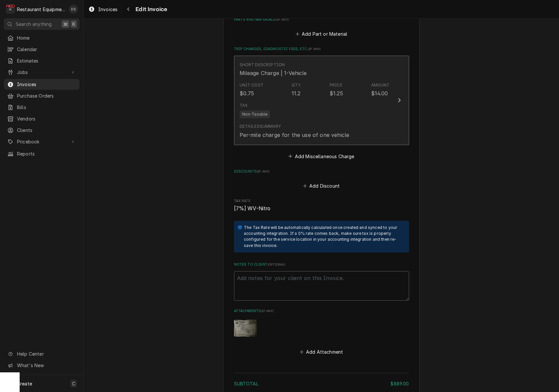
click at [366, 121] on div "Detailed Summary Per-mile charge for the use of one vehicle" at bounding box center [314, 131] width 150 height 20
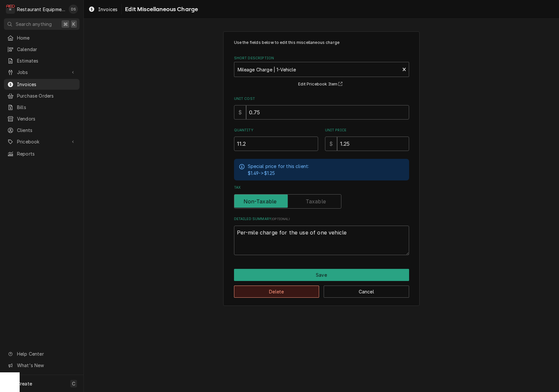
click at [286, 289] on button "Delete" at bounding box center [276, 291] width 85 height 12
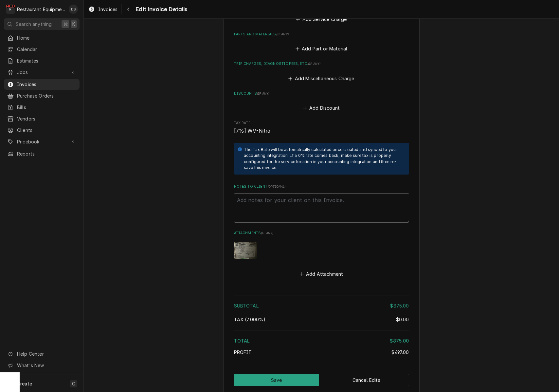
scroll to position [1307, 0]
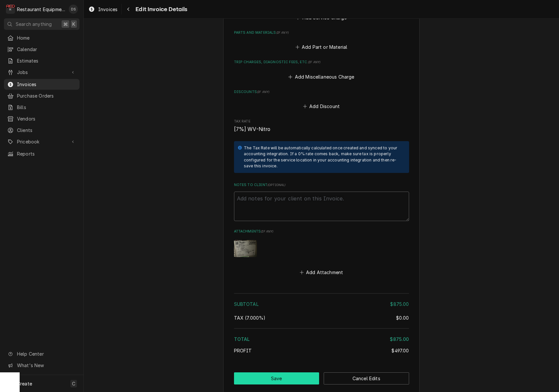
click at [285, 372] on button "Save" at bounding box center [276, 378] width 85 height 12
type textarea "x"
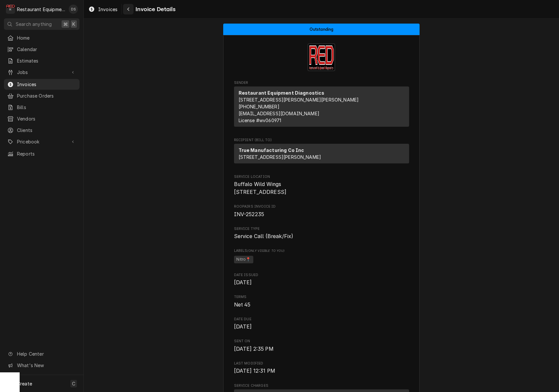
click at [129, 9] on icon "Navigate back" at bounding box center [128, 9] width 3 height 5
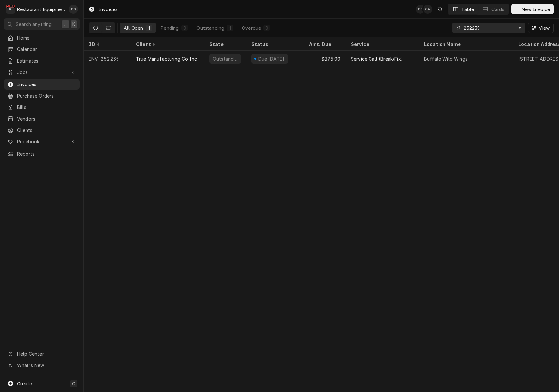
click at [491, 29] on input "252235" at bounding box center [488, 28] width 49 height 10
type input "252452"
click at [42, 82] on span "Invoices" at bounding box center [46, 84] width 59 height 7
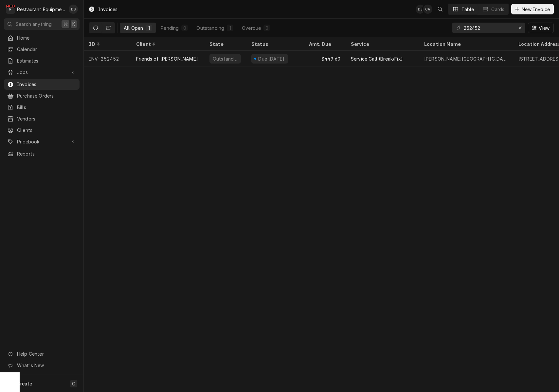
click at [243, 99] on div "Invoices DS CA Table Cards New Invoice All Open 1 Pending 0 Outstanding 1 Overd…" at bounding box center [321, 196] width 475 height 392
click at [45, 81] on span "Invoices" at bounding box center [46, 84] width 59 height 7
click at [518, 27] on icon "Erase input" at bounding box center [520, 28] width 4 height 5
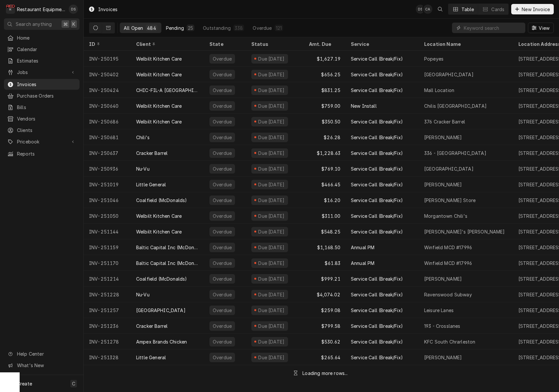
click at [181, 28] on div "Pending" at bounding box center [175, 28] width 18 height 7
